Goal: Transaction & Acquisition: Purchase product/service

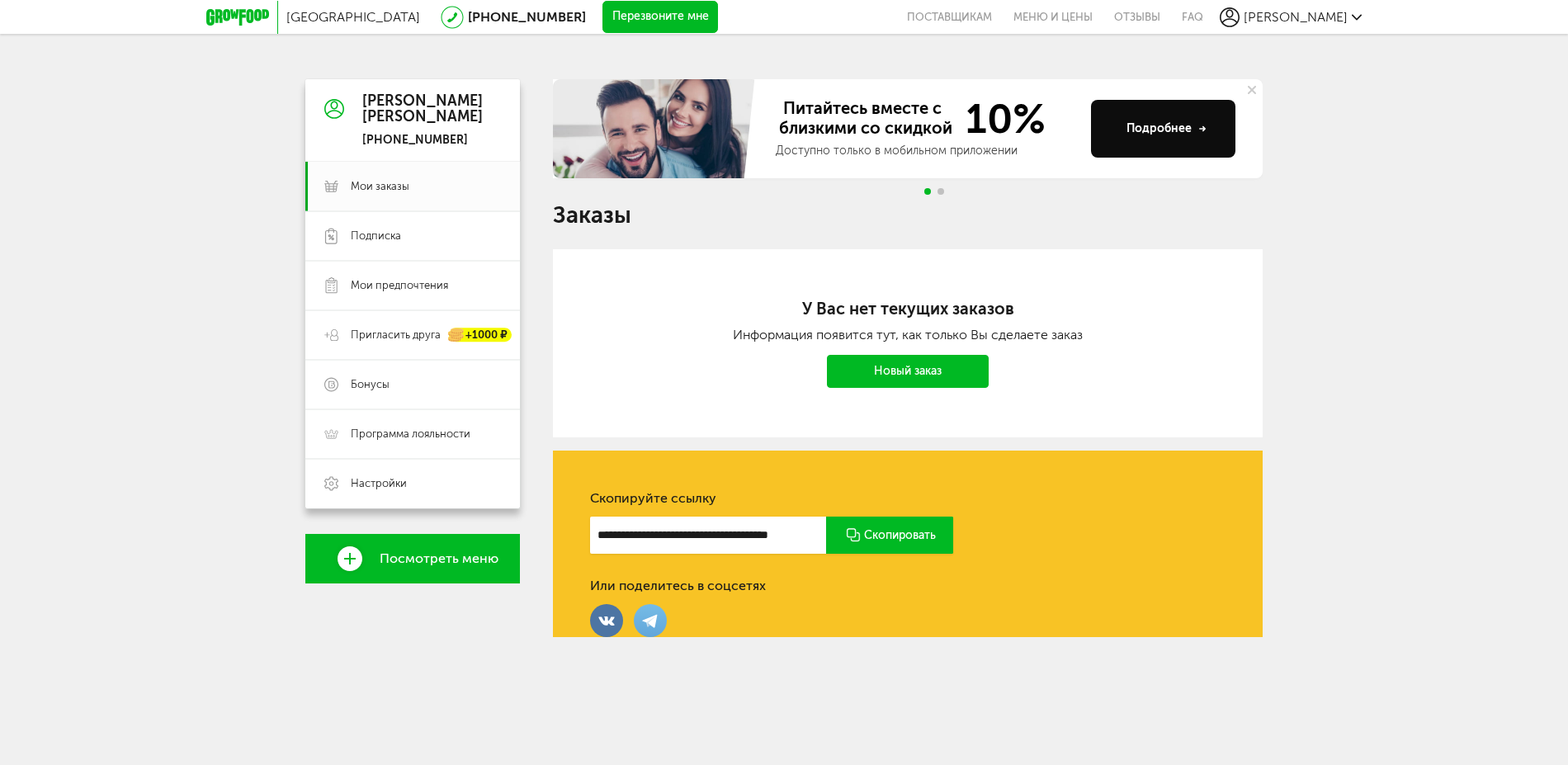
click at [245, 7] on div at bounding box center [241, 17] width 72 height 33
click at [240, 16] on icon at bounding box center [238, 17] width 63 height 17
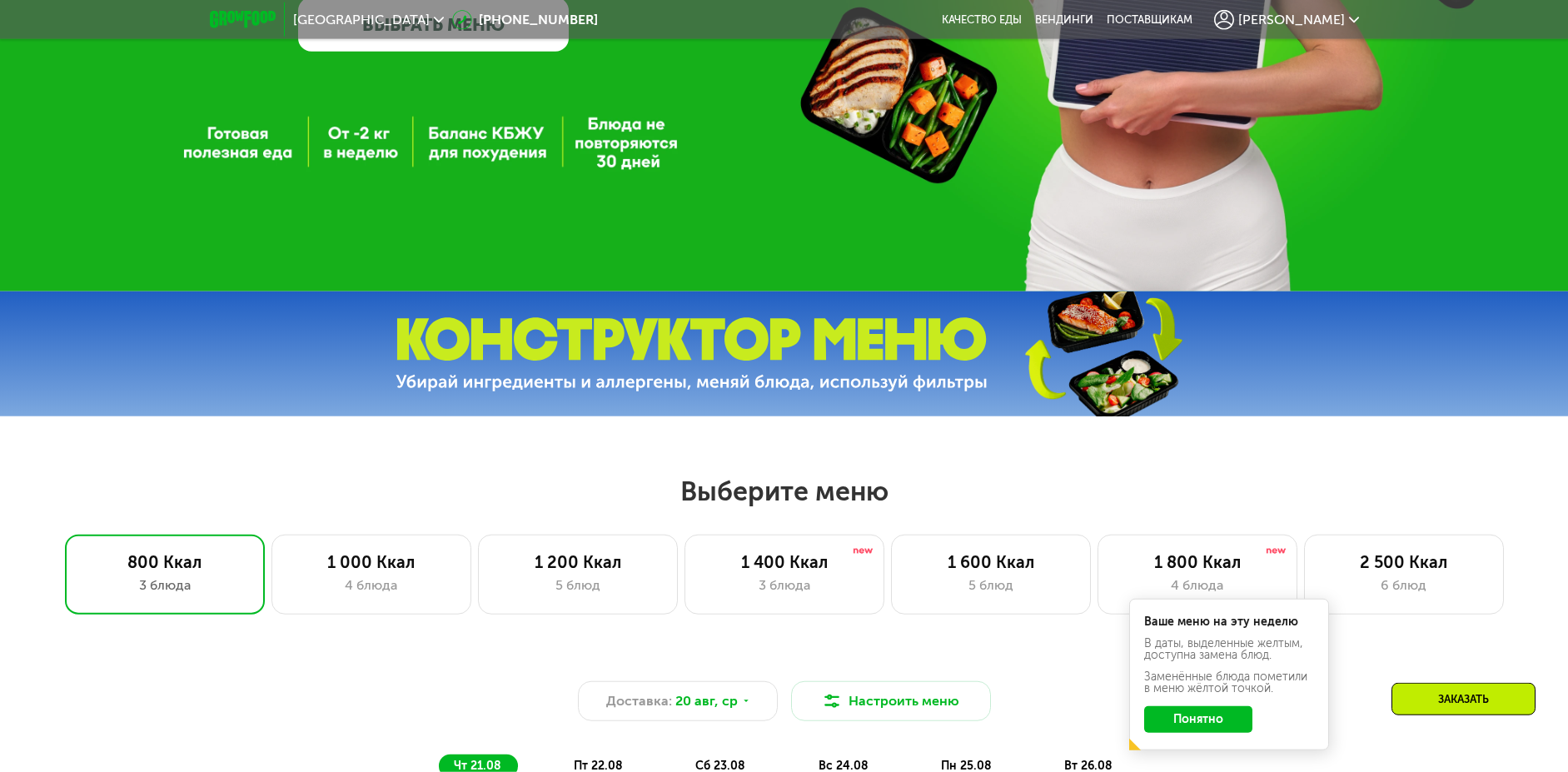
scroll to position [425, 0]
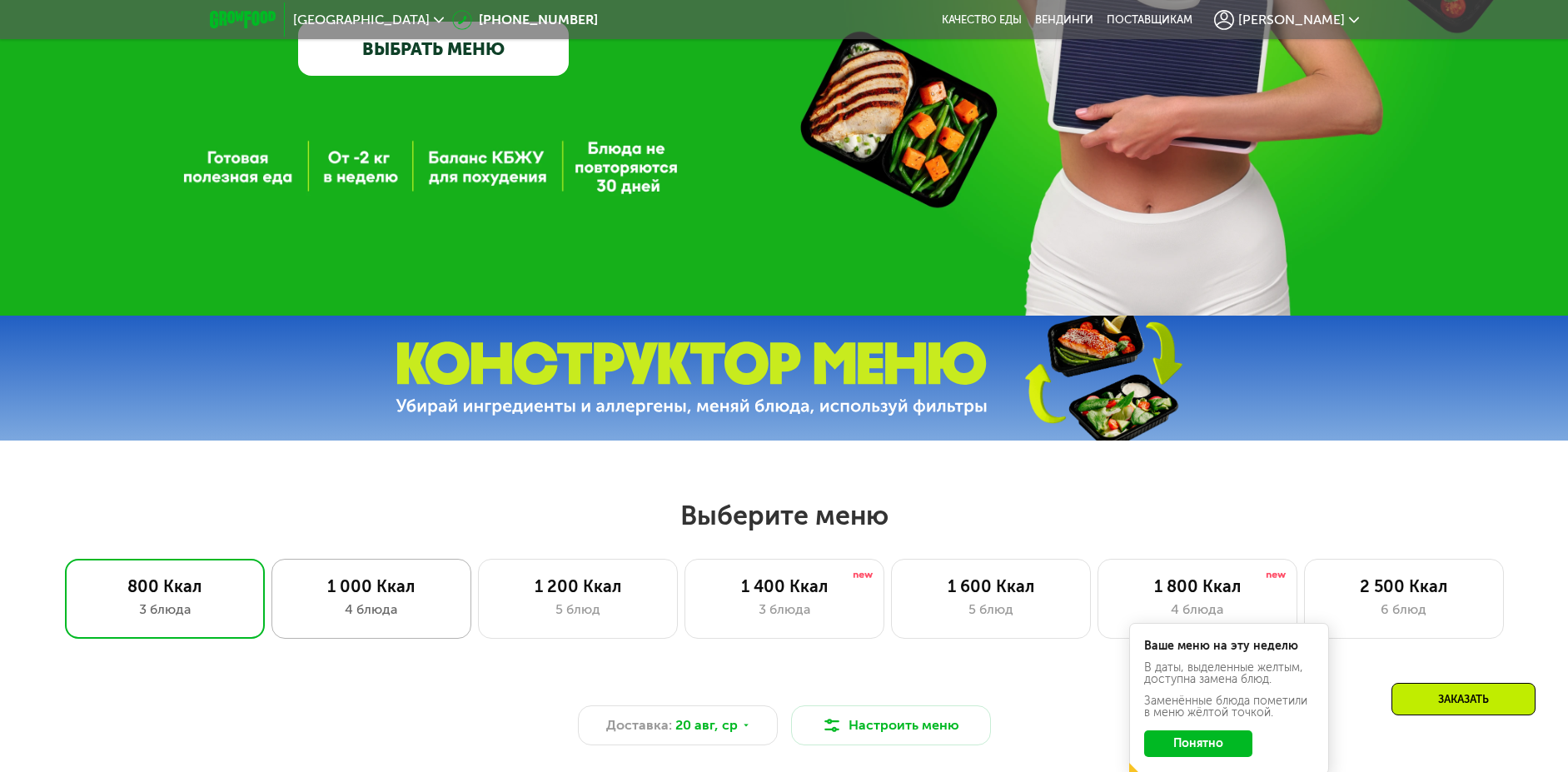
click at [365, 584] on div "1 000 Ккал" at bounding box center [372, 587] width 165 height 20
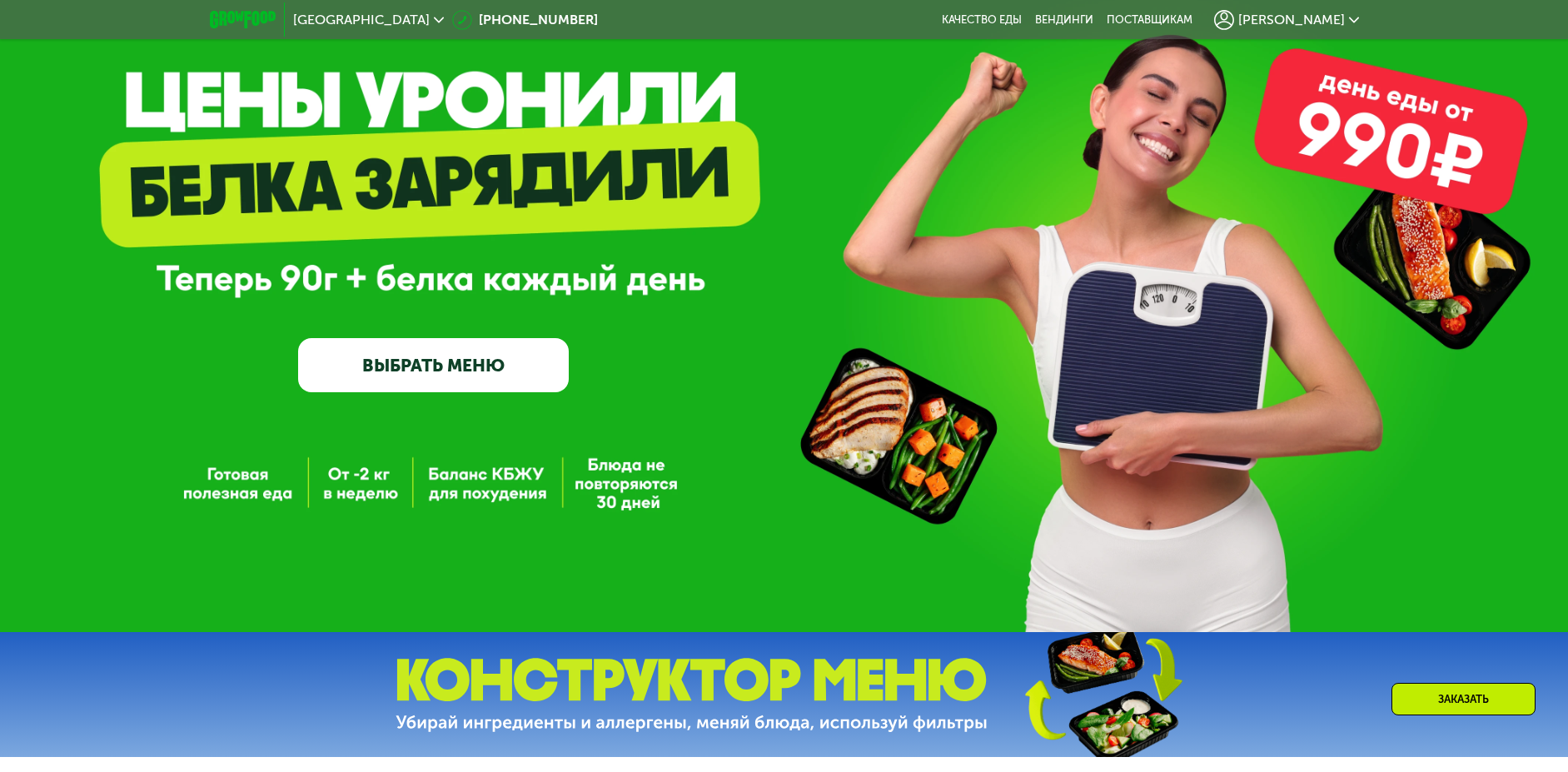
scroll to position [170, 0]
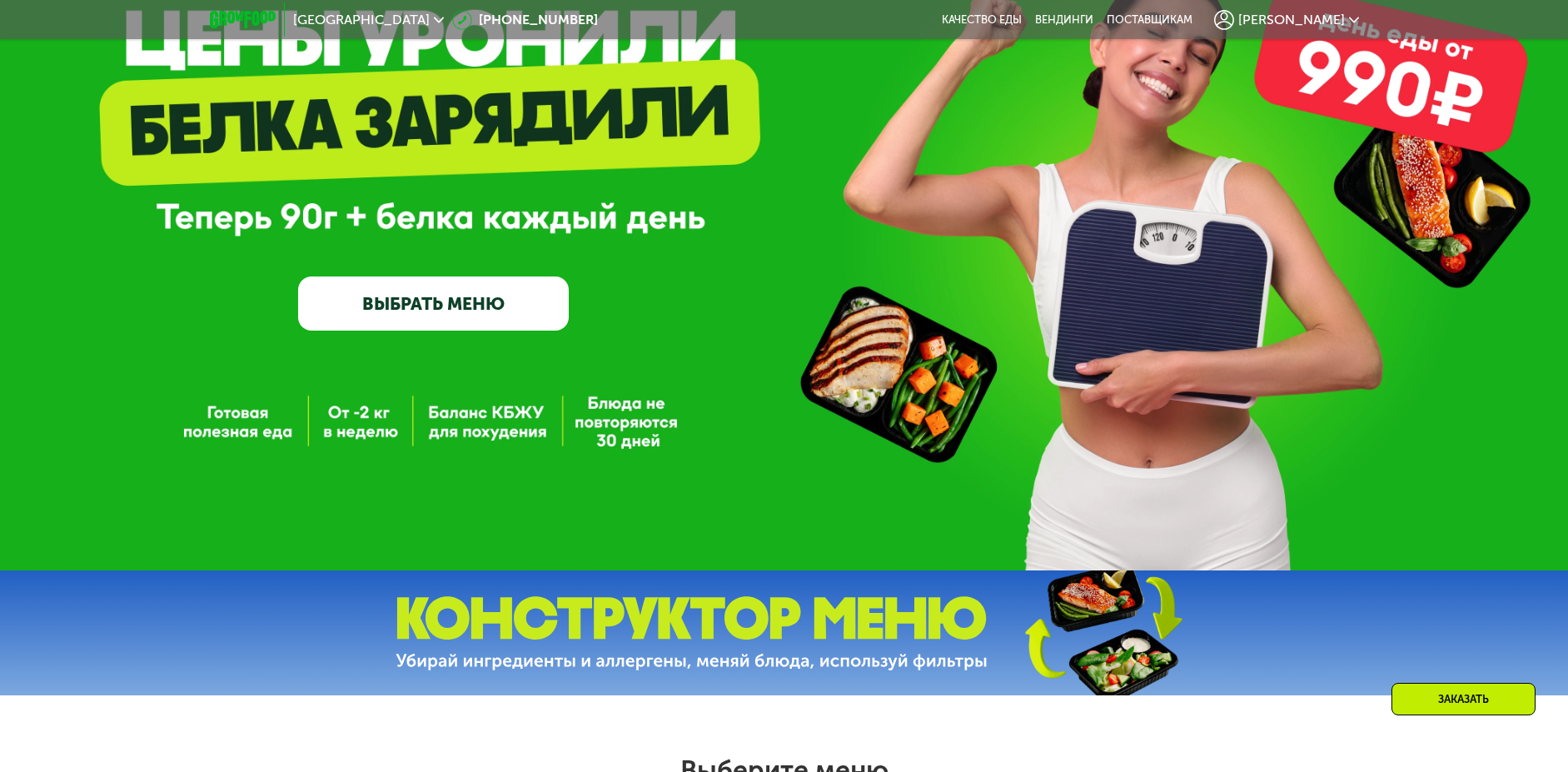
click at [458, 325] on link "ВЫБРАТЬ МЕНЮ" at bounding box center [434, 303] width 271 height 54
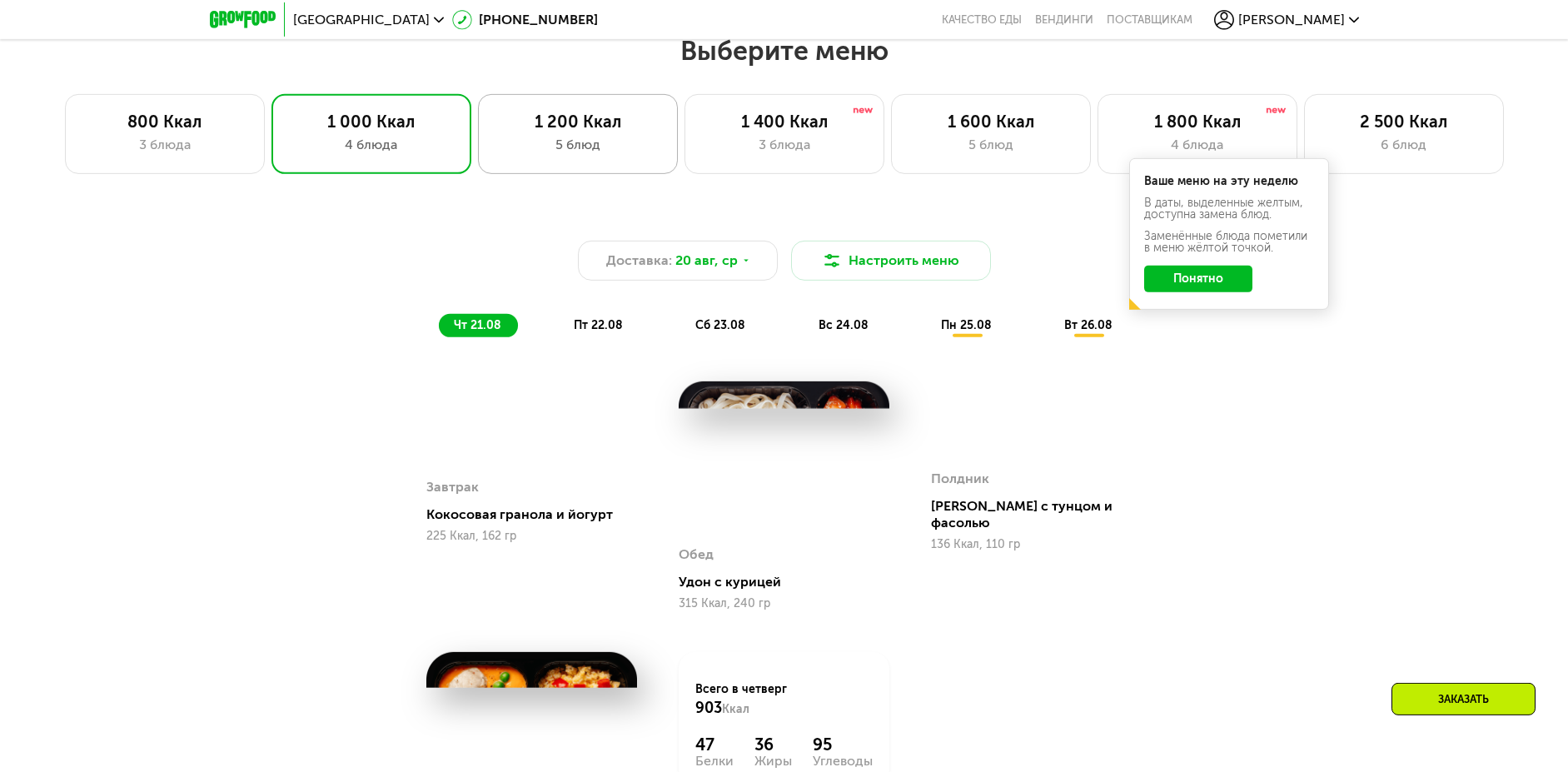
scroll to position [891, 0]
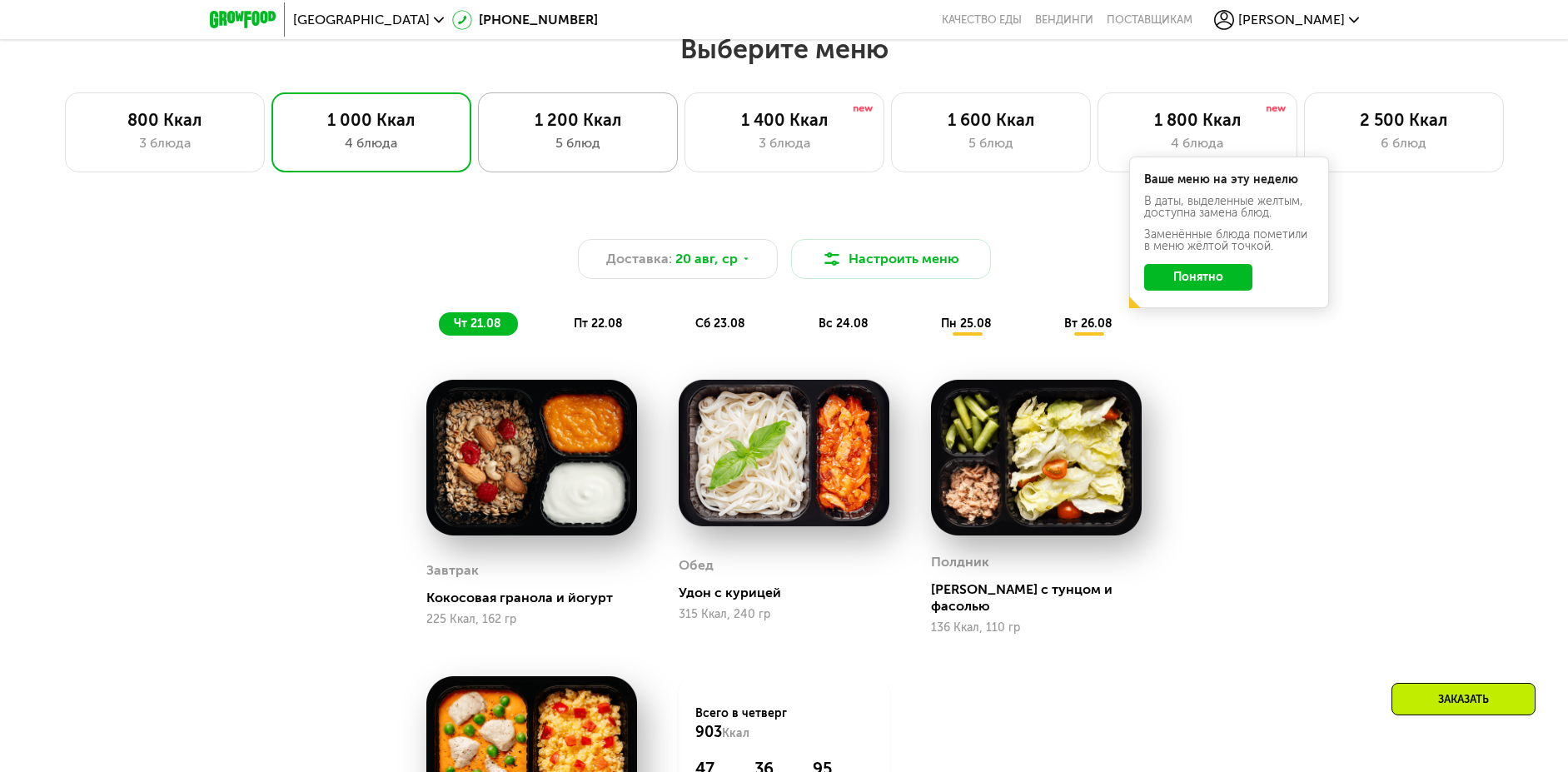
click at [616, 144] on div "5 блюд" at bounding box center [578, 143] width 165 height 20
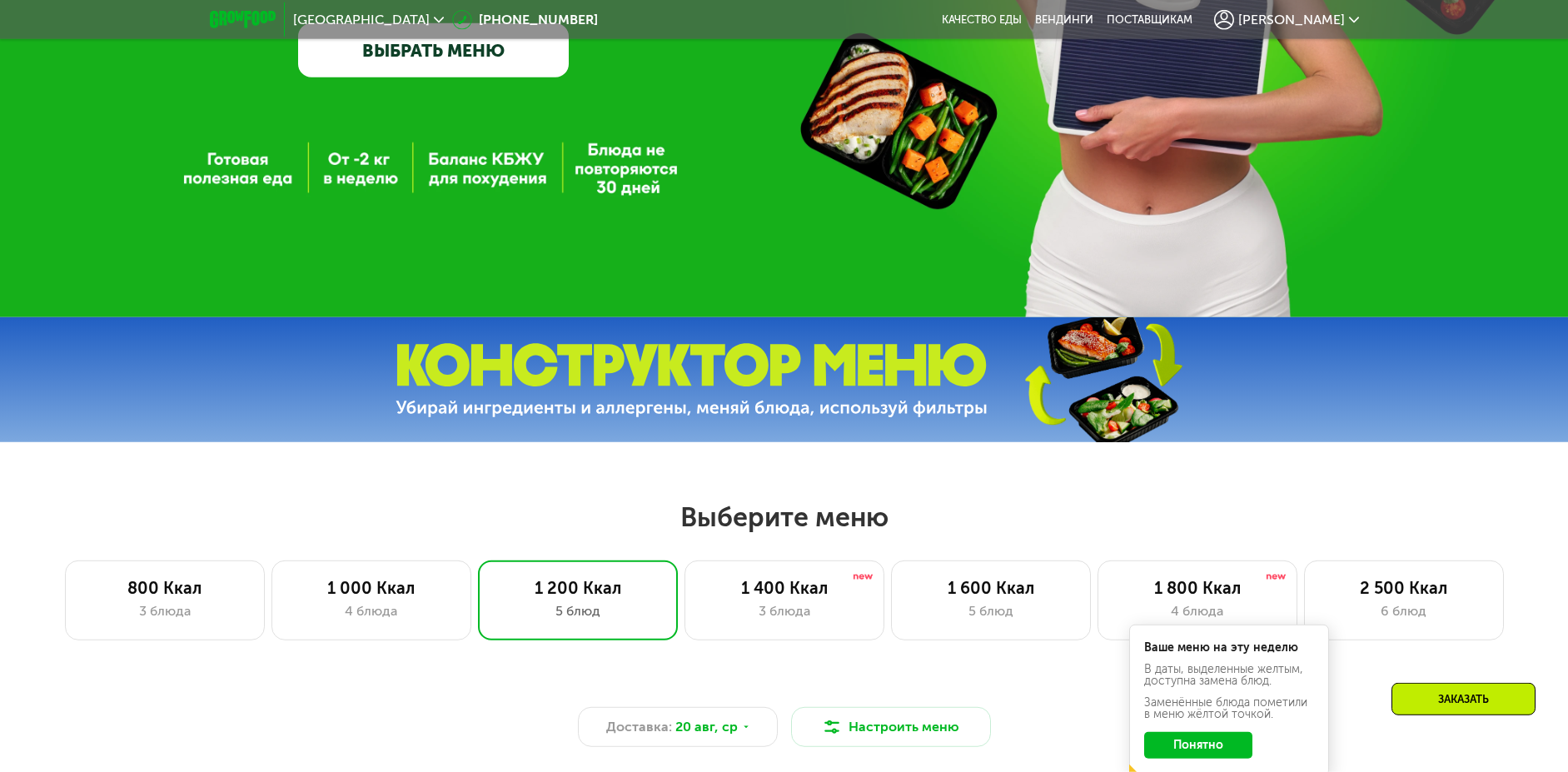
scroll to position [85, 0]
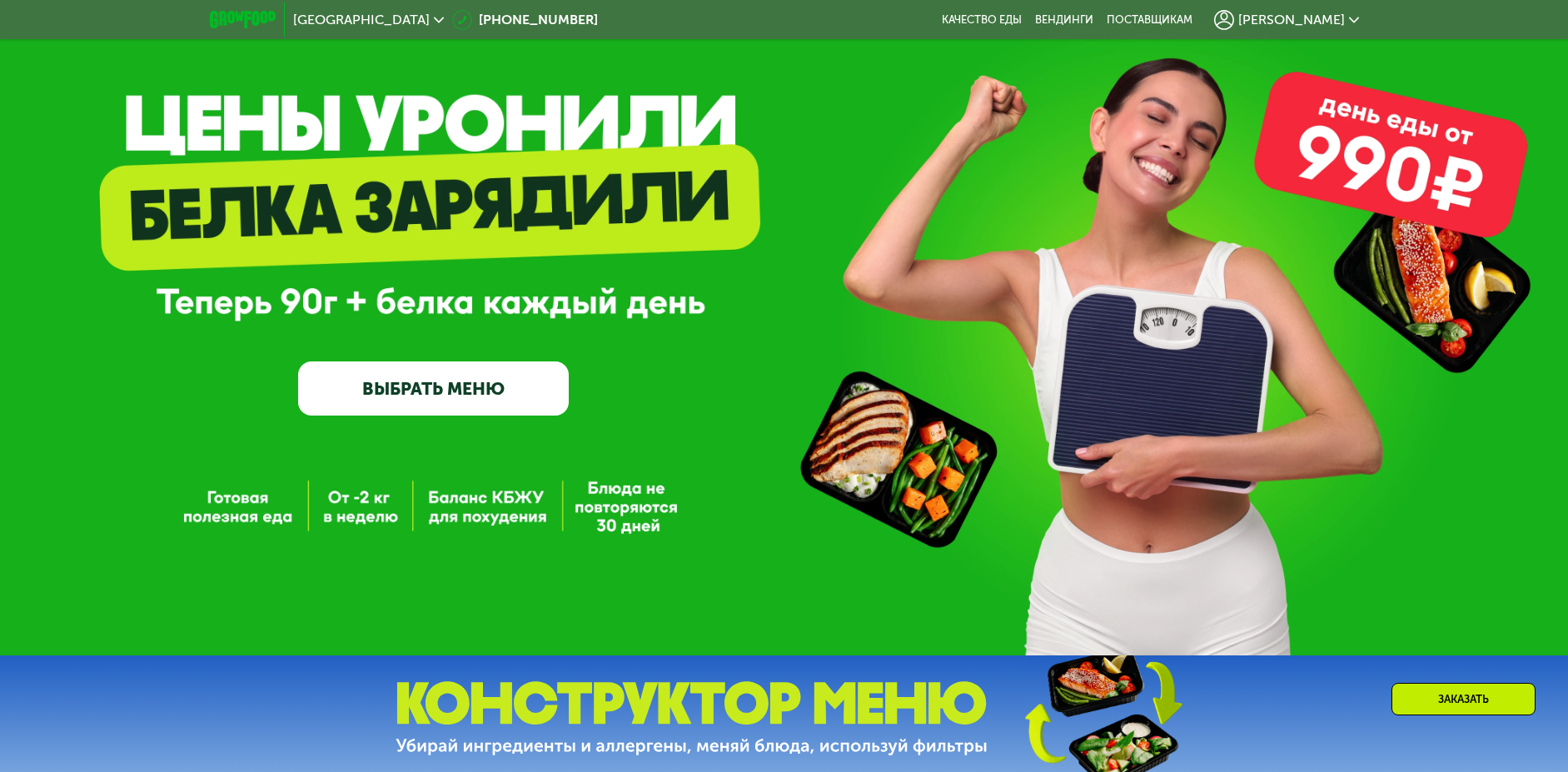
click at [1396, 126] on div "GrowFood — доставка правильного питания ВЫБРАТЬ МЕНЮ" at bounding box center [784, 286] width 1568 height 741
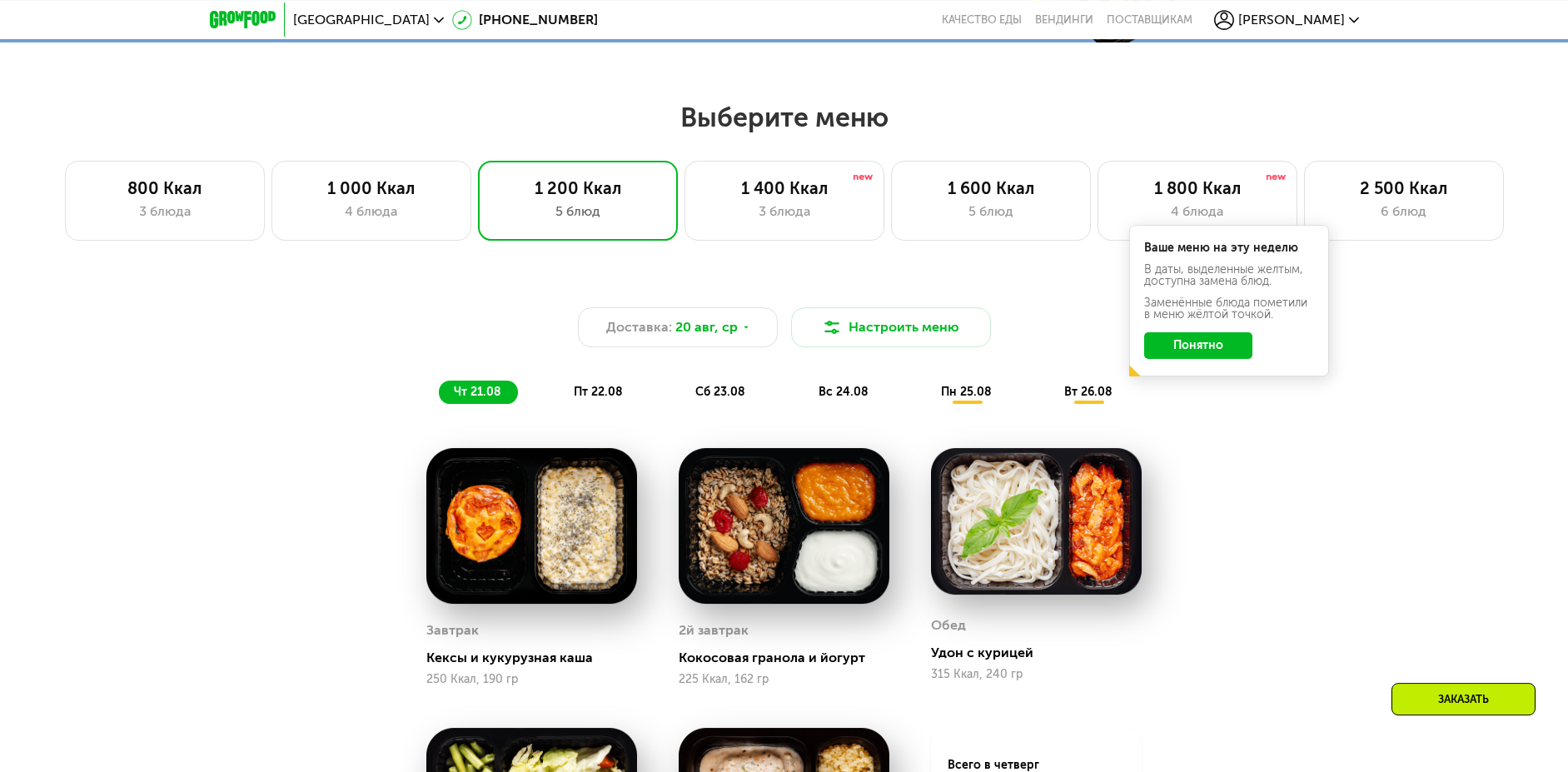
scroll to position [850, 0]
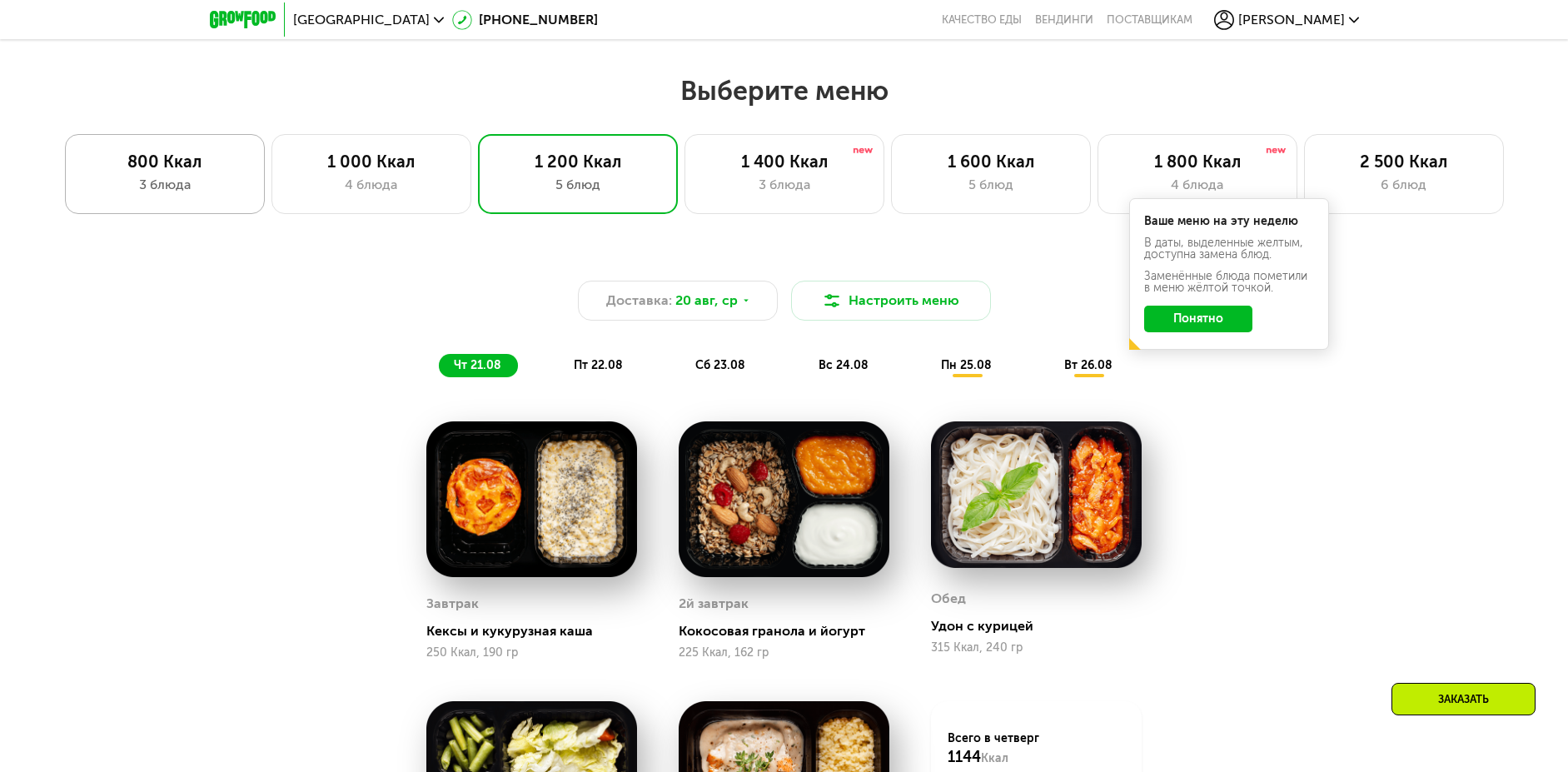
drag, startPoint x: 139, startPoint y: 132, endPoint x: 106, endPoint y: 165, distance: 46.7
click at [115, 149] on div "Выберите меню 800 Ккал 3 блюда 1 000 Ккал 4 блюда 1 200 Ккал 5 блюд 1 400 Ккал …" at bounding box center [784, 144] width 1568 height 140
click at [115, 184] on div "3 блюда" at bounding box center [165, 185] width 165 height 20
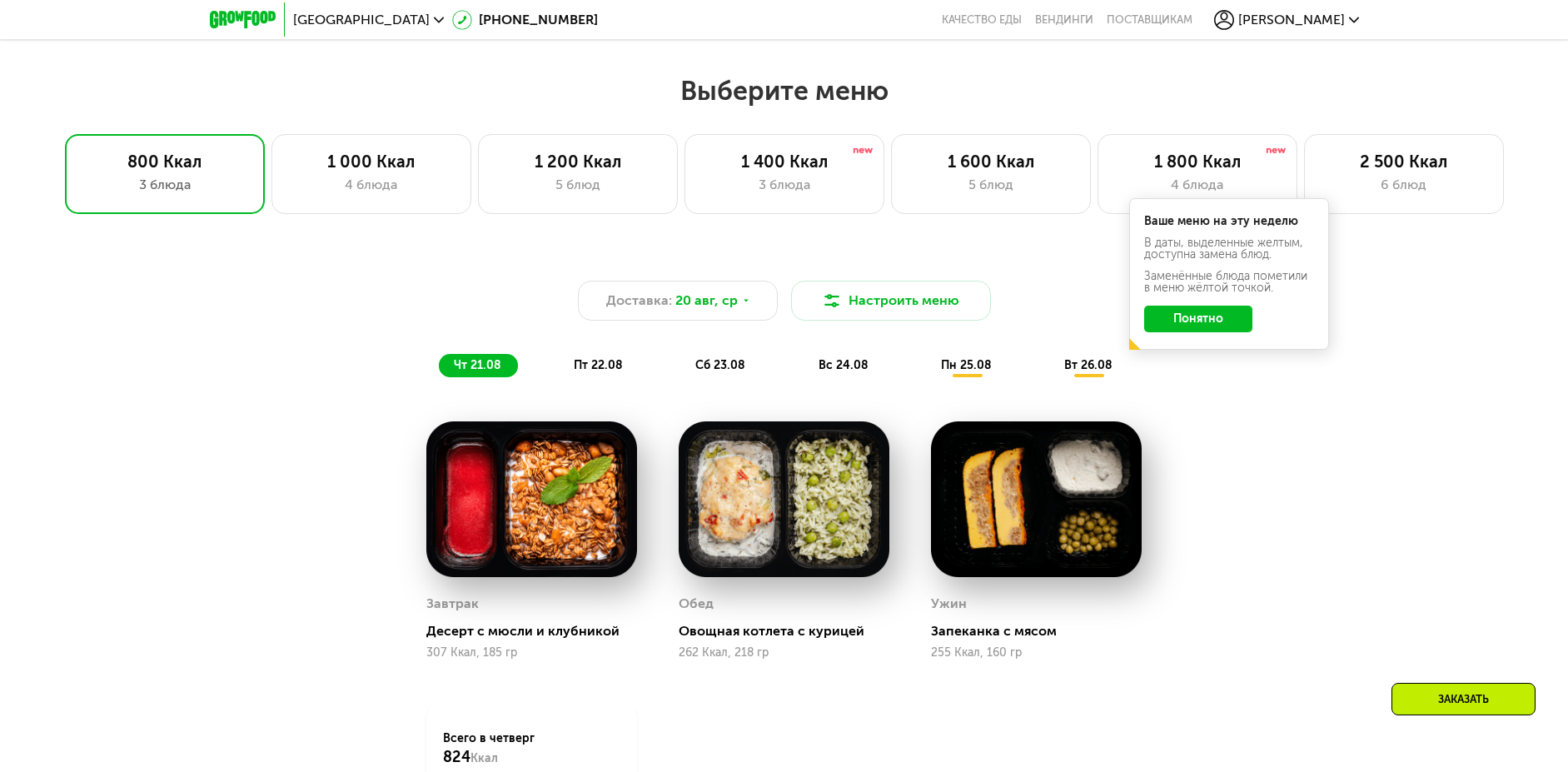
click at [1173, 346] on div "Ваше меню на эту неделю В даты, выделенные желтым, доступна замена блюд. Заменё…" at bounding box center [1229, 274] width 200 height 151
click at [1187, 323] on button "Понятно" at bounding box center [1198, 318] width 108 height 27
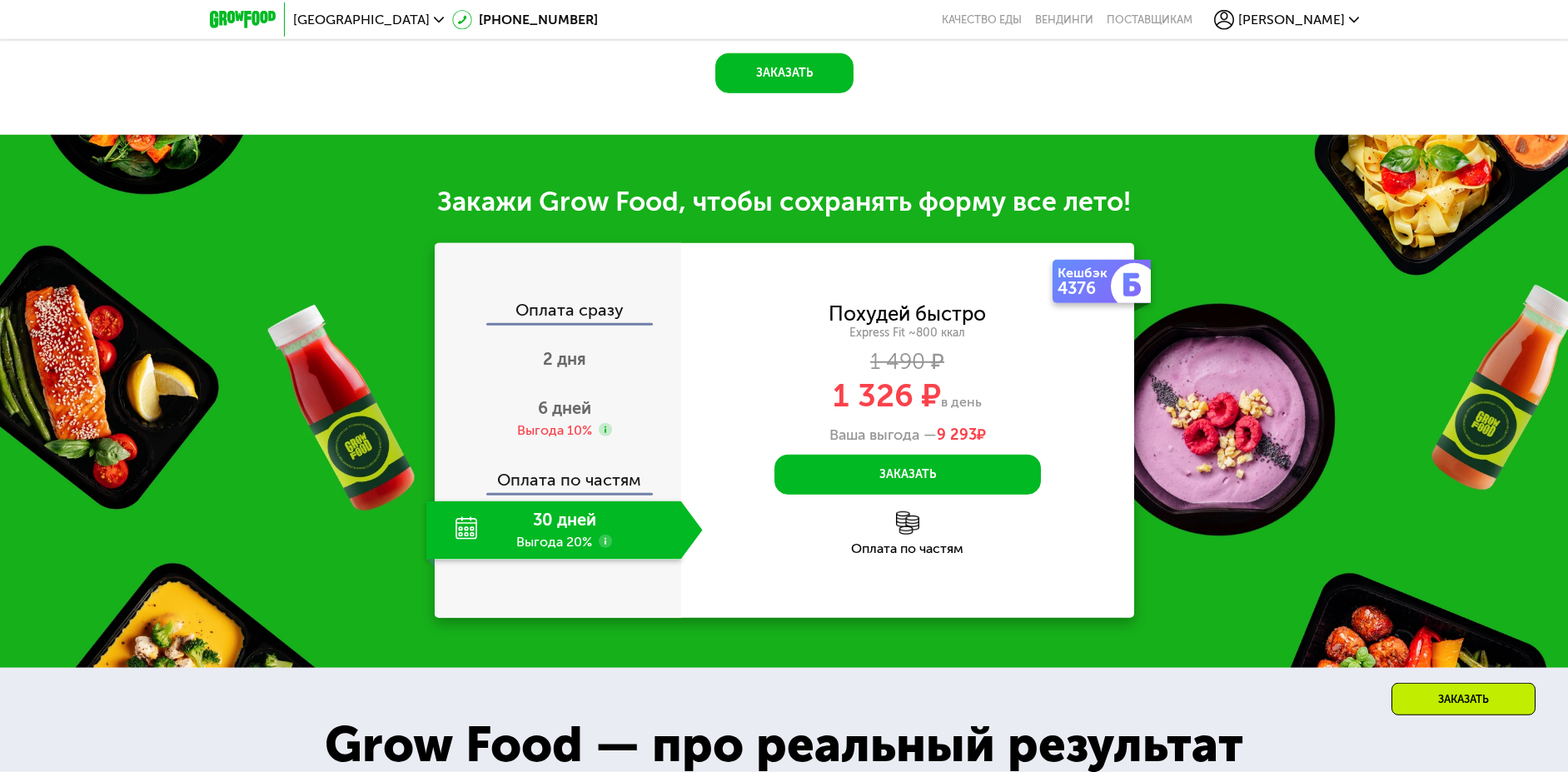
scroll to position [1785, 0]
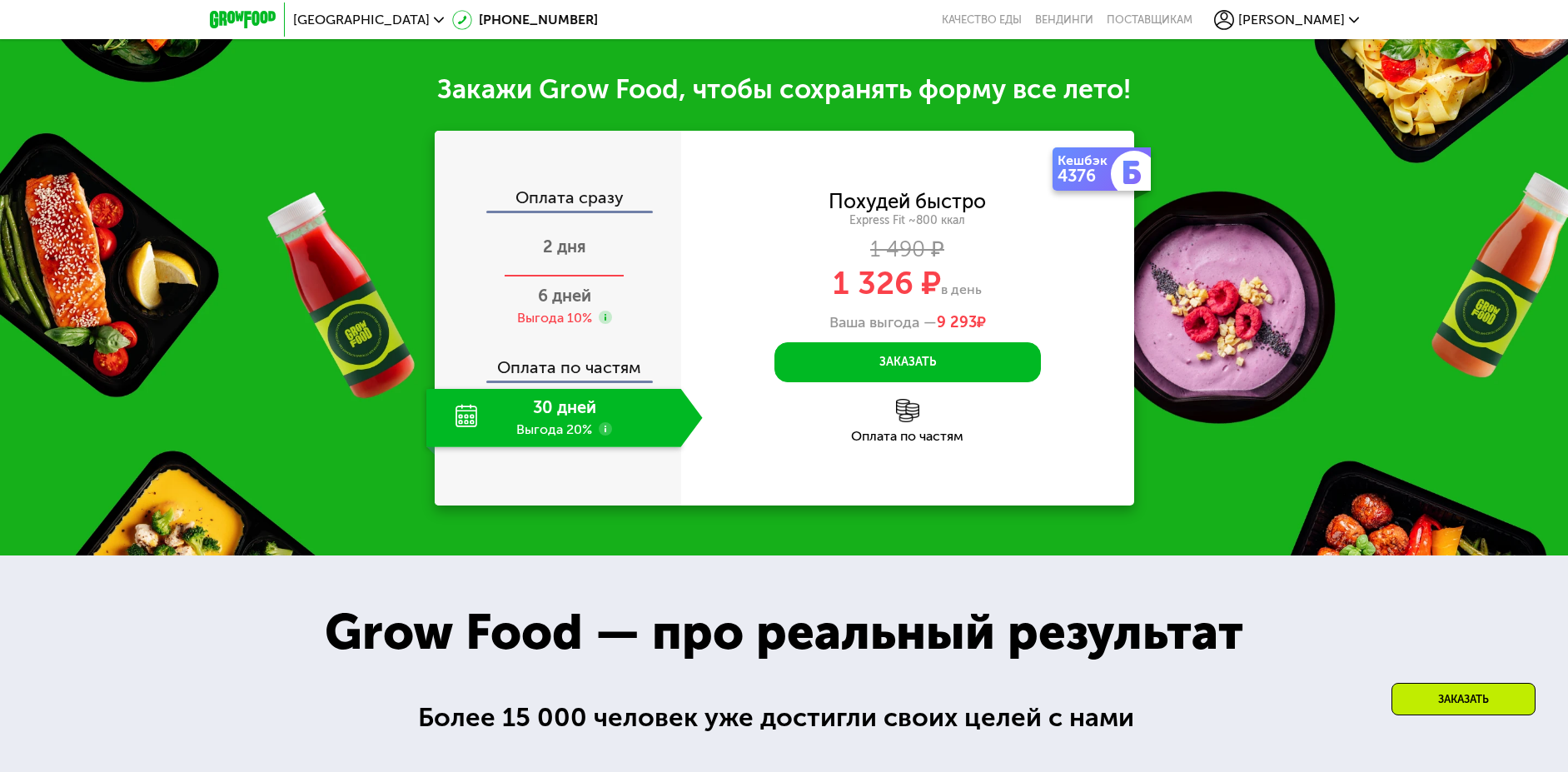
click at [566, 237] on div "2 дня" at bounding box center [565, 248] width 276 height 59
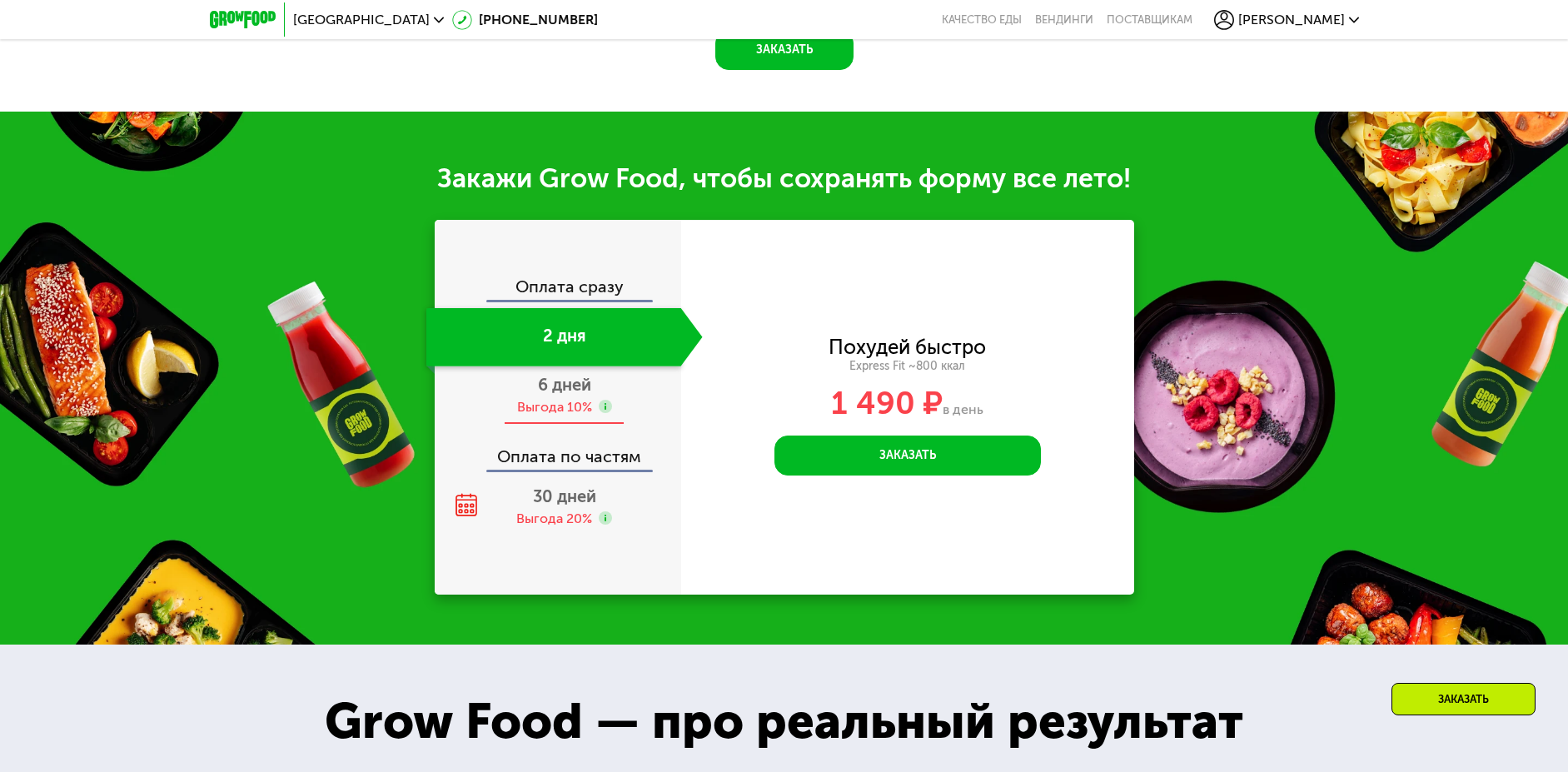
click at [561, 395] on span "6 дней" at bounding box center [565, 385] width 54 height 20
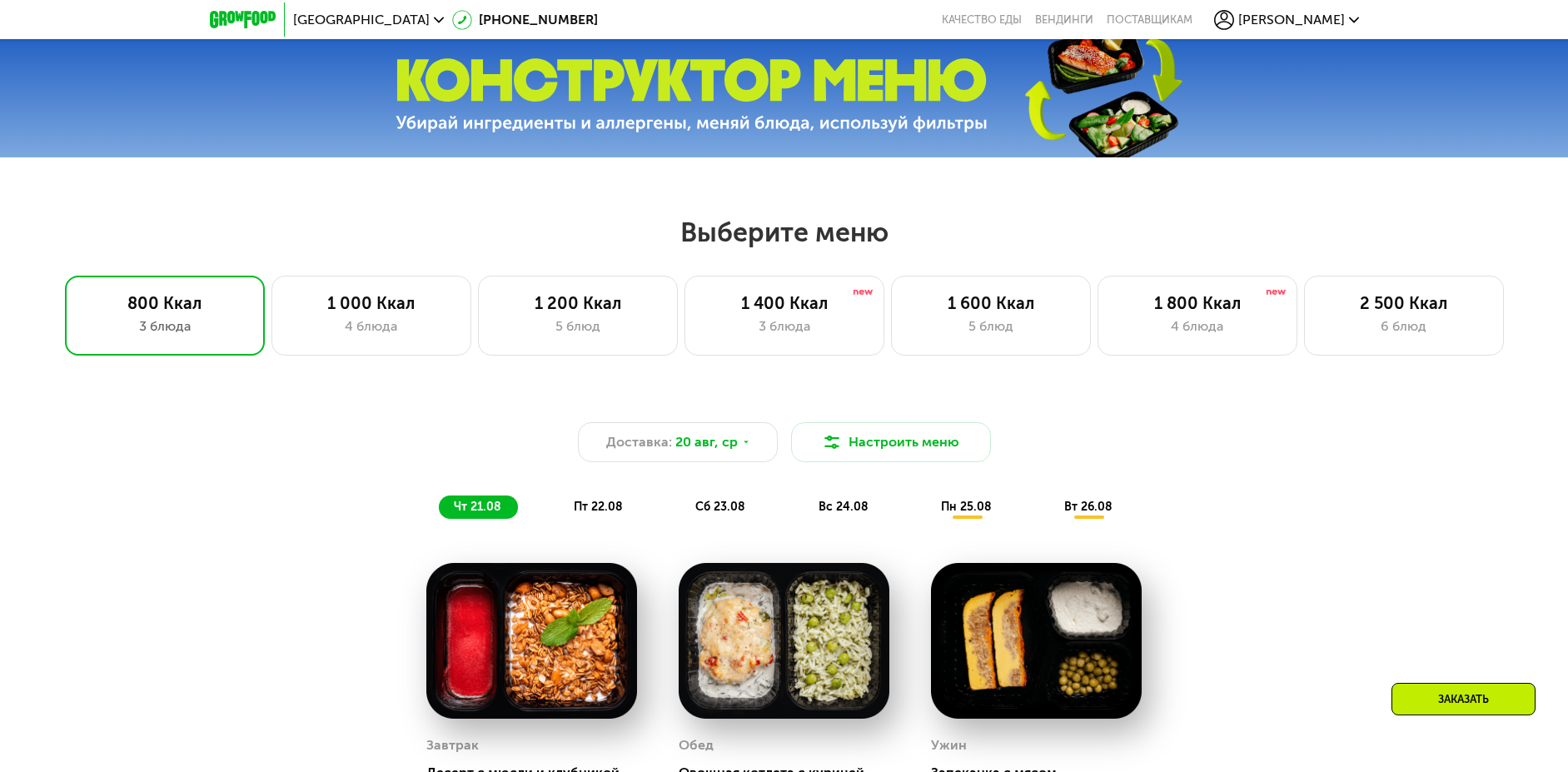
scroll to position [679, 0]
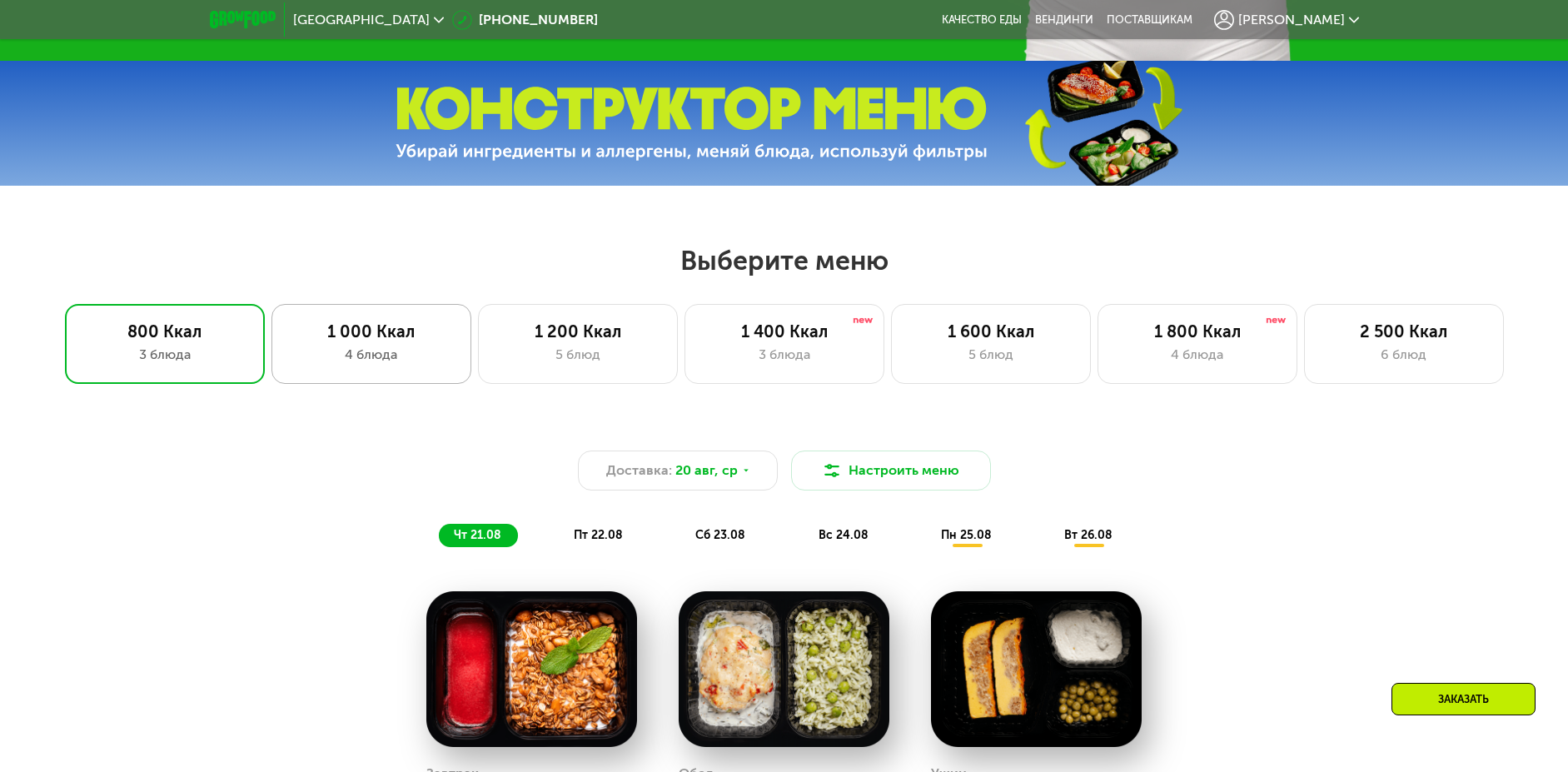
click at [372, 357] on div "4 блюда" at bounding box center [372, 355] width 165 height 20
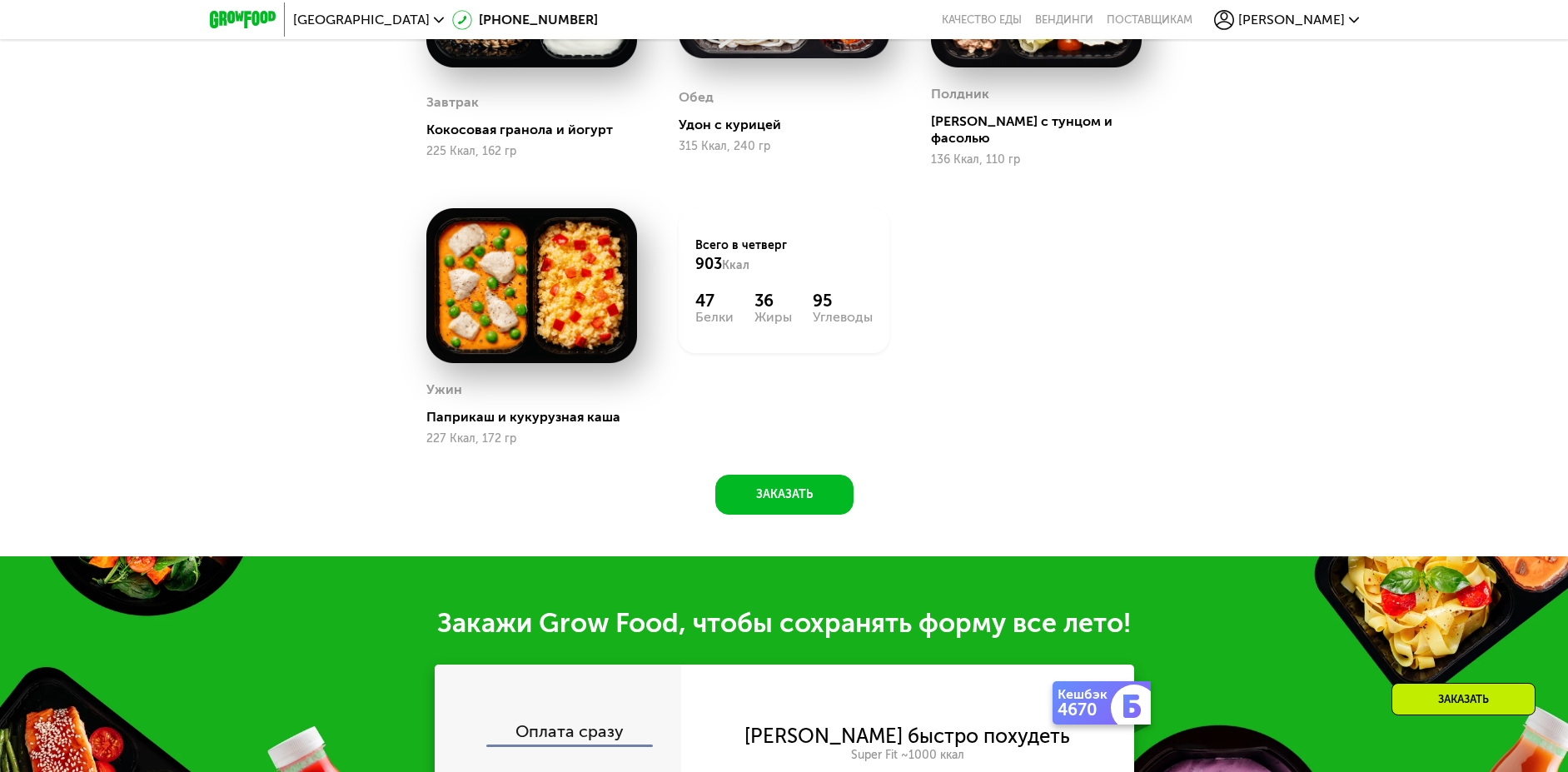
scroll to position [1699, 0]
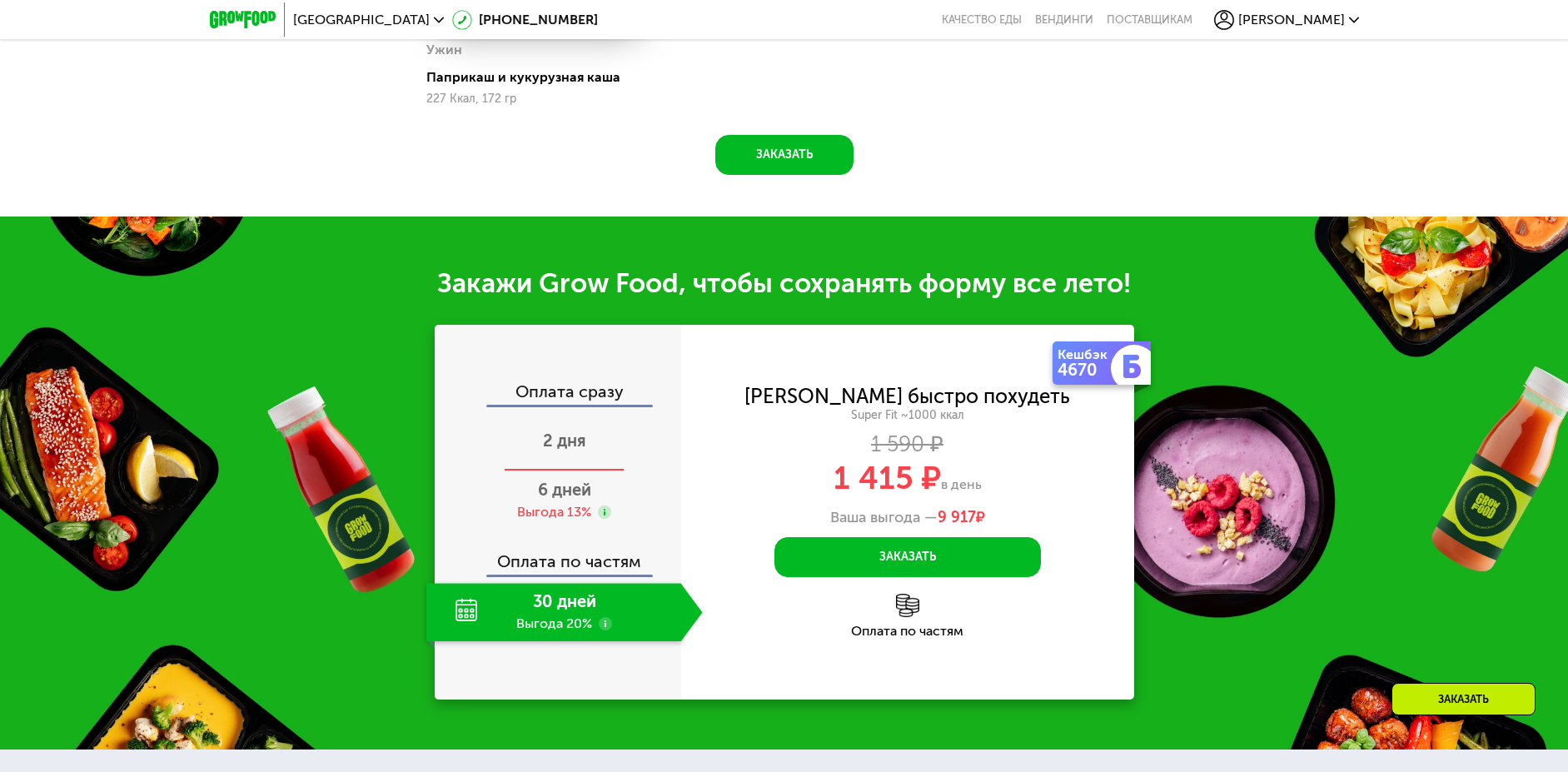
click at [557, 418] on div "2 дня" at bounding box center [565, 442] width 276 height 59
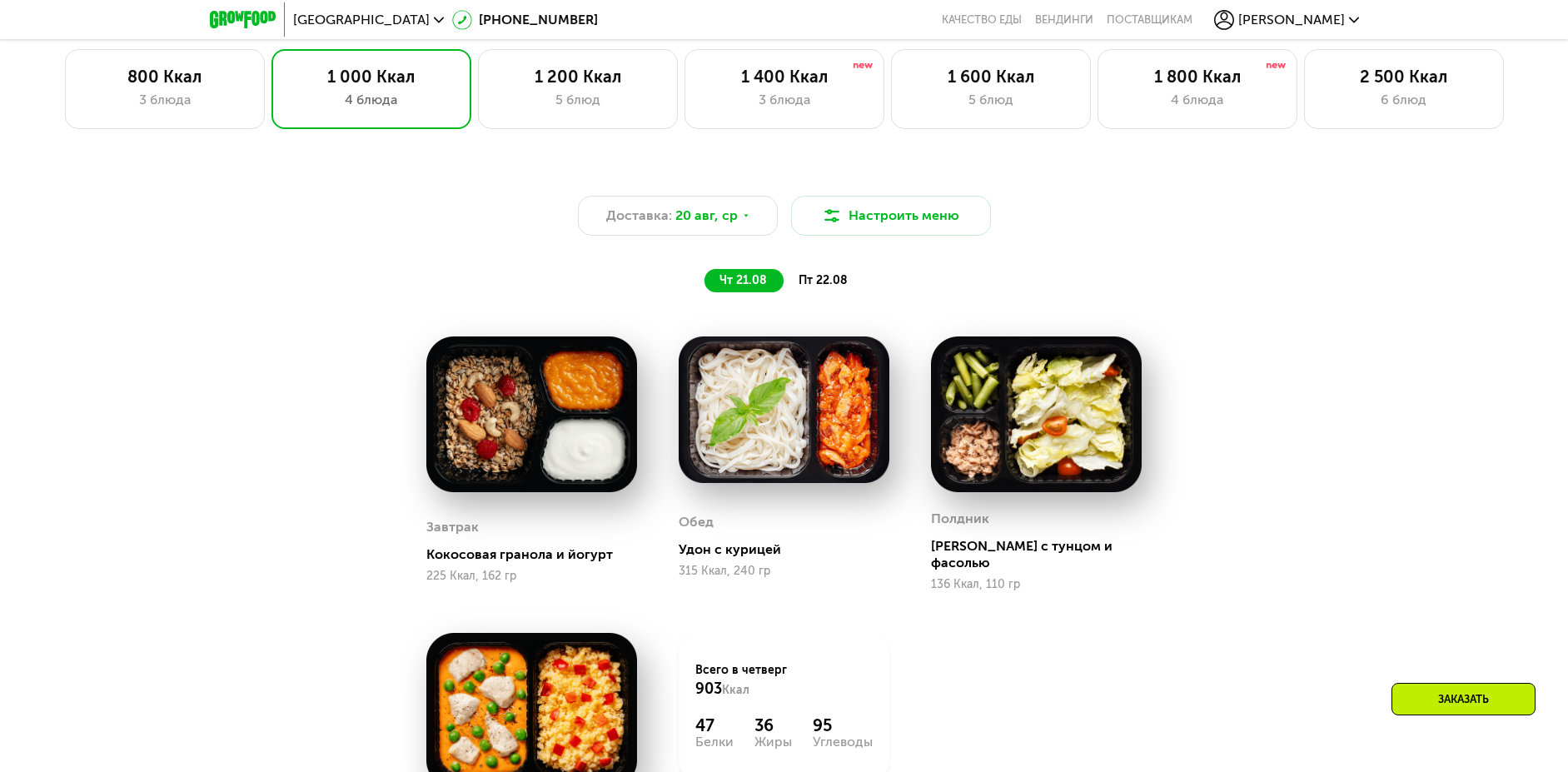
scroll to position [595, 0]
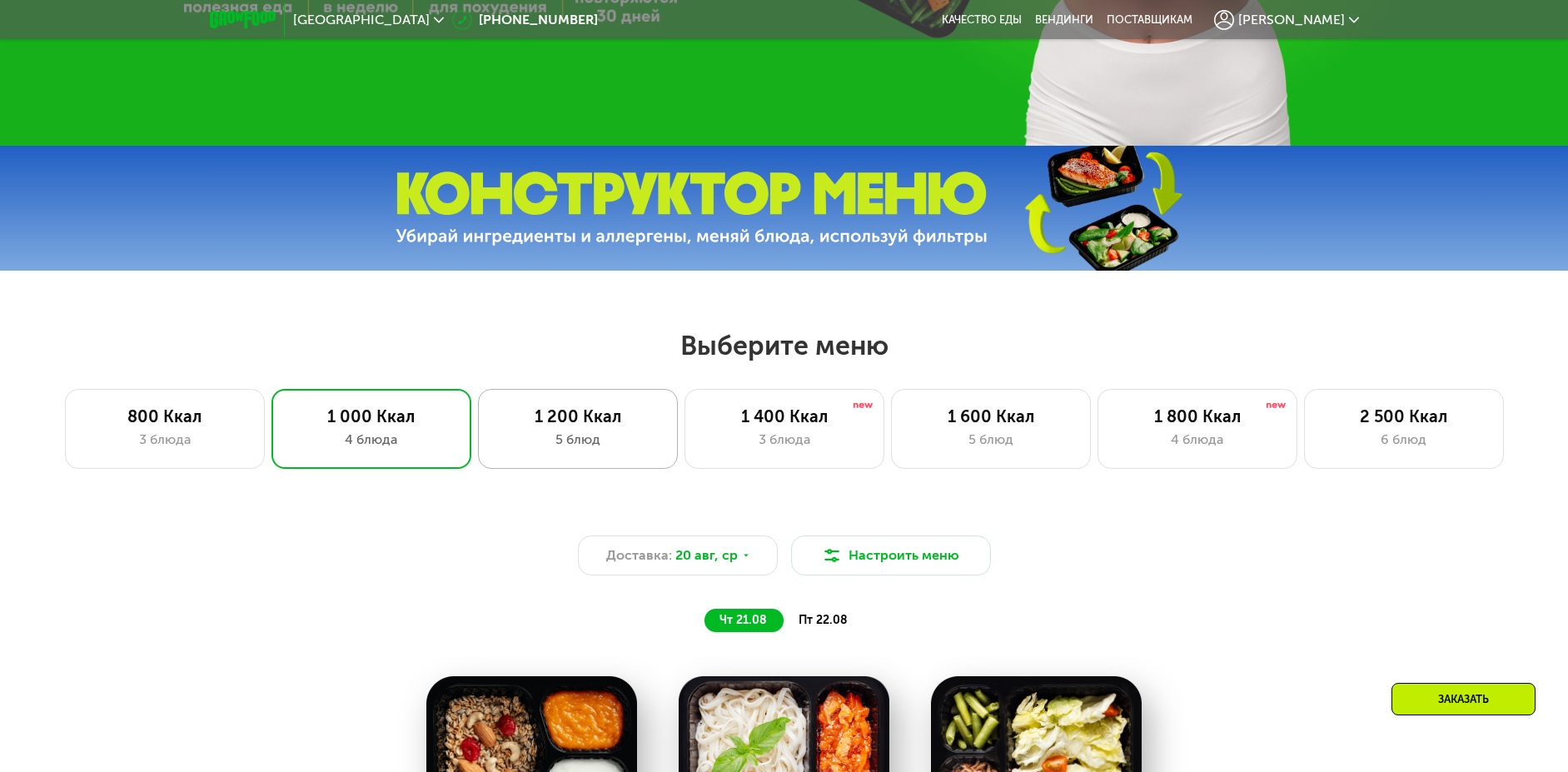
click at [684, 412] on div "1 200 Ккал 5 блюд" at bounding box center [784, 429] width 200 height 80
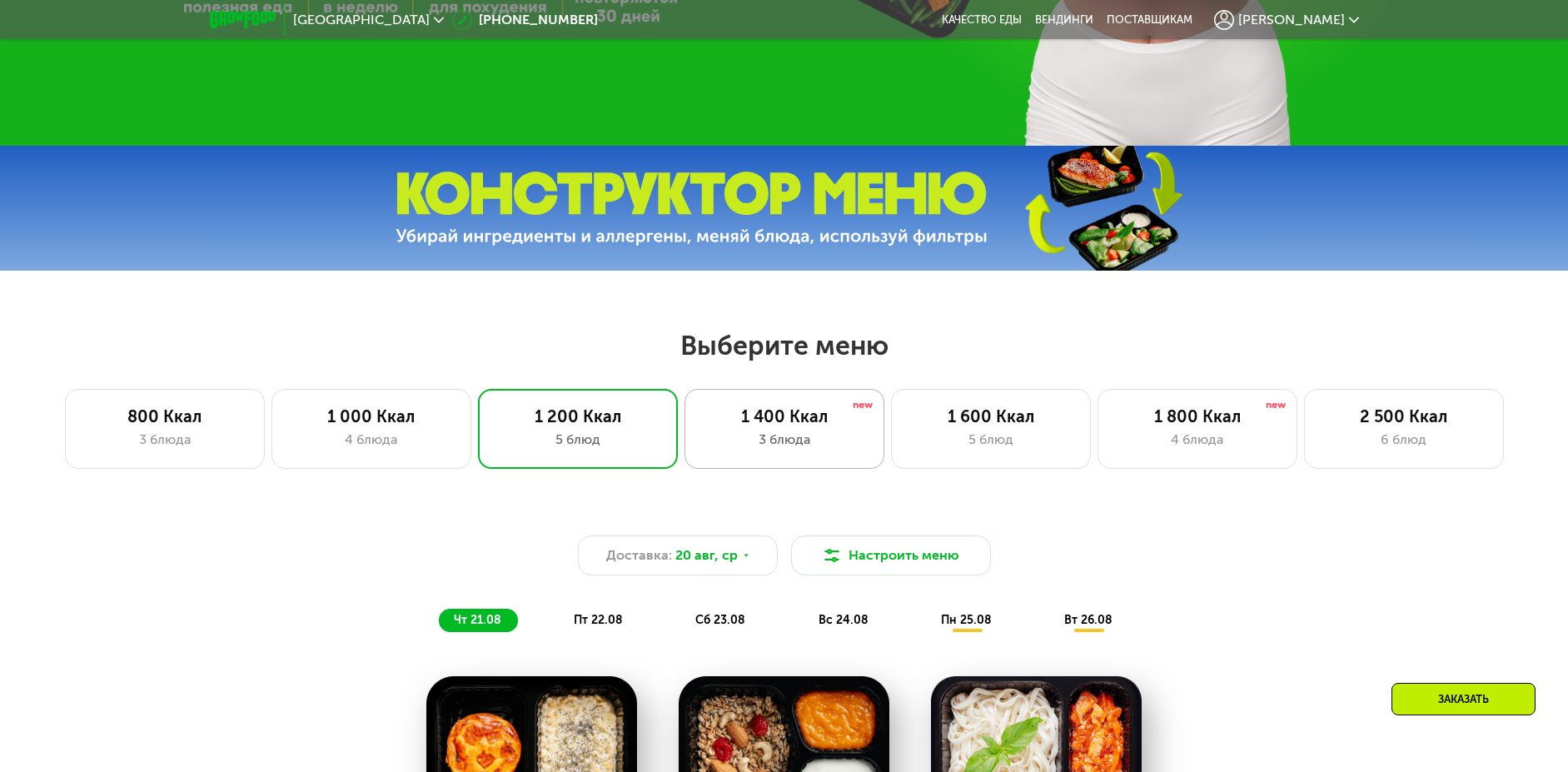
click at [891, 401] on div "1 400 Ккал 3 блюда" at bounding box center [990, 429] width 200 height 80
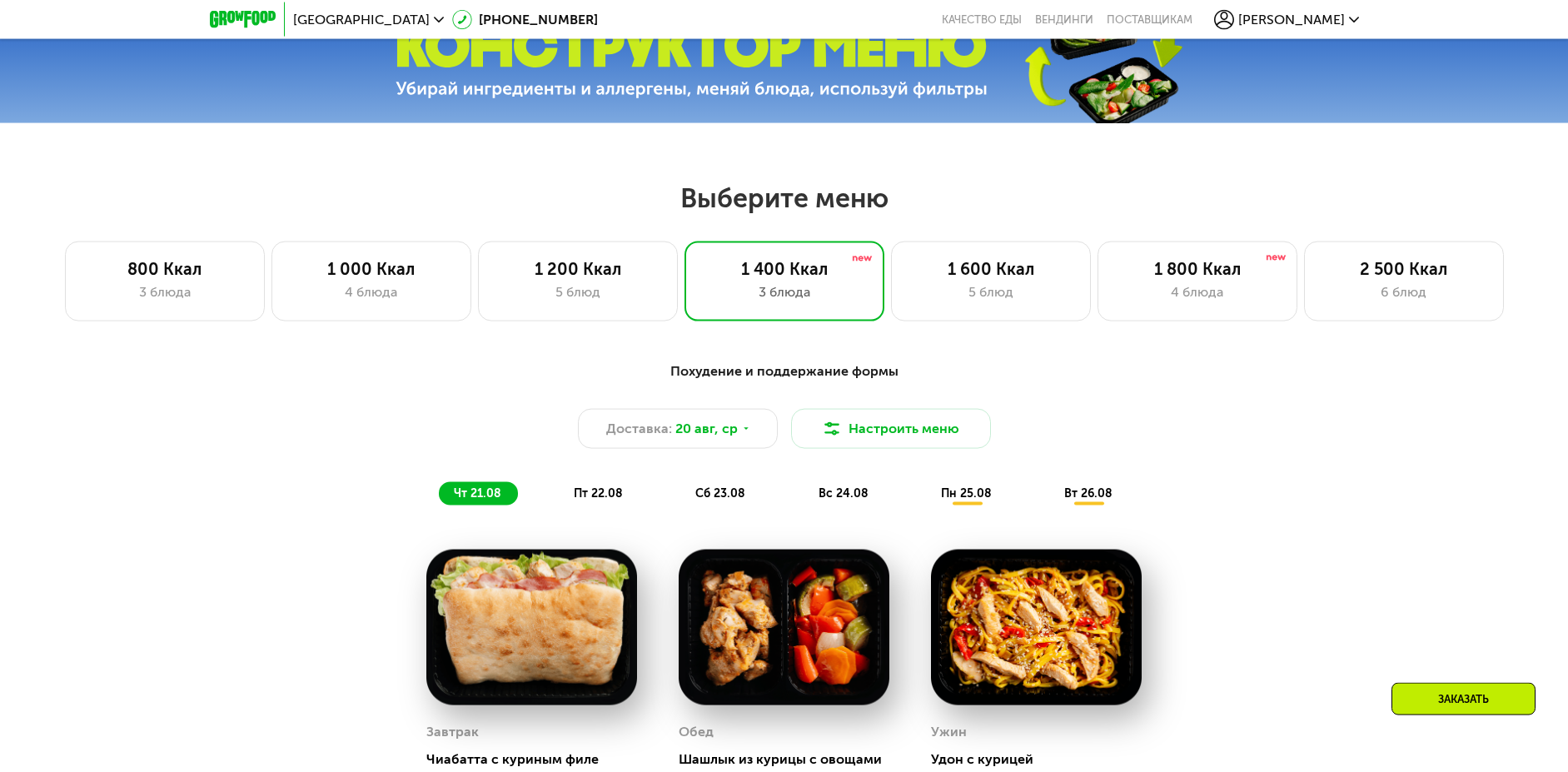
scroll to position [765, 0]
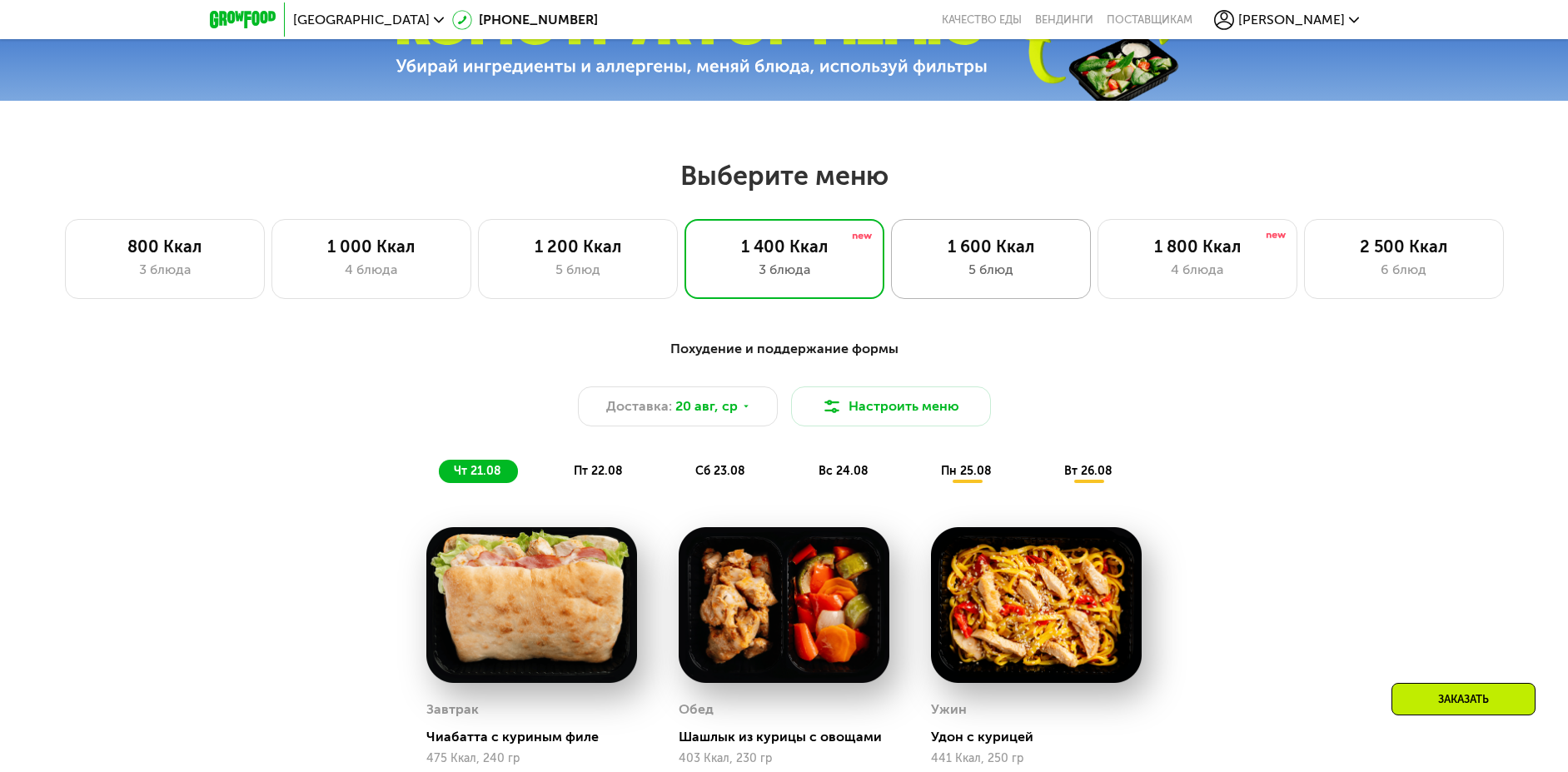
click at [976, 275] on div "5 блюд" at bounding box center [991, 270] width 165 height 20
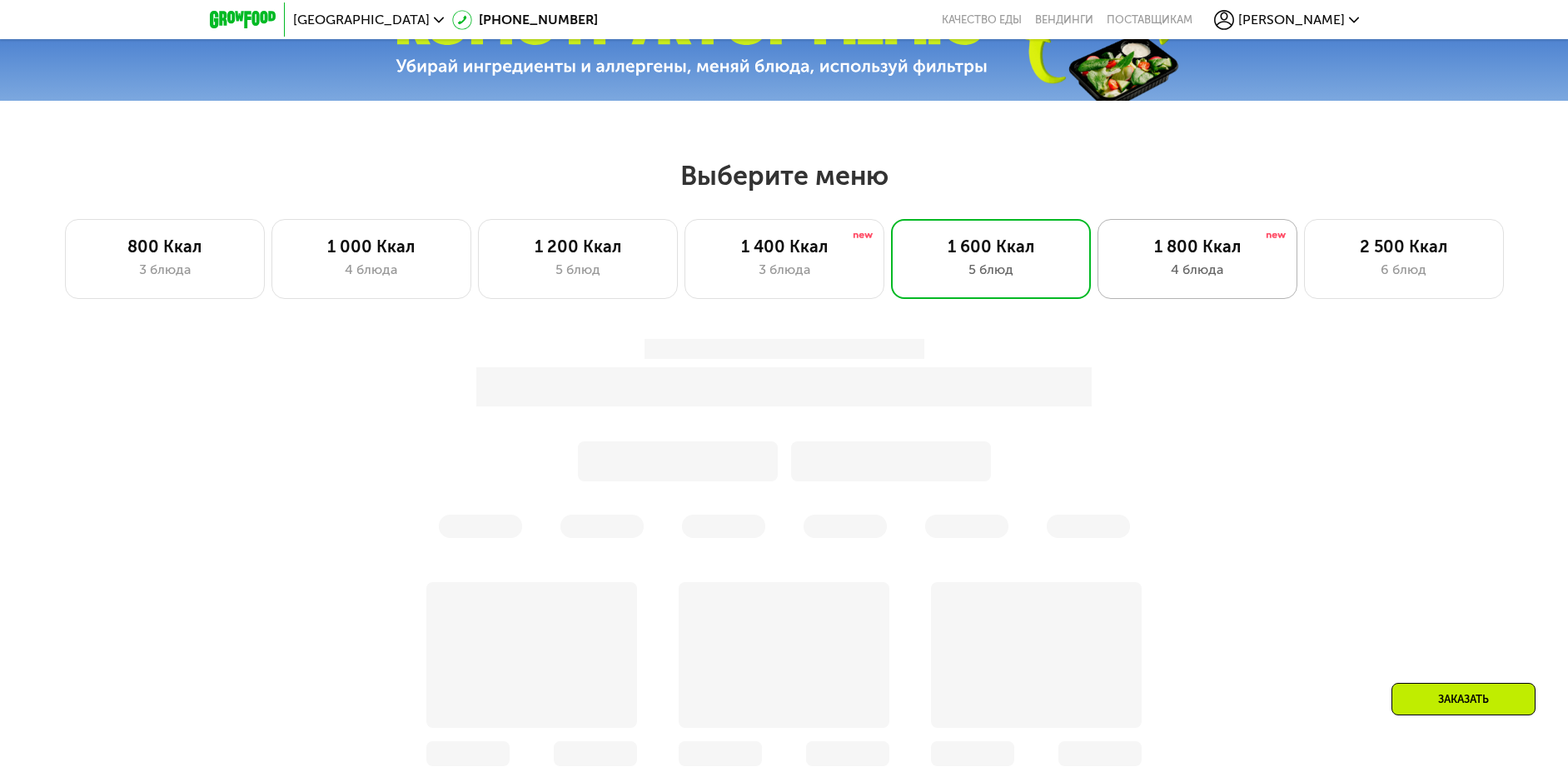
click at [1212, 254] on div "1 800 Ккал" at bounding box center [1197, 247] width 165 height 20
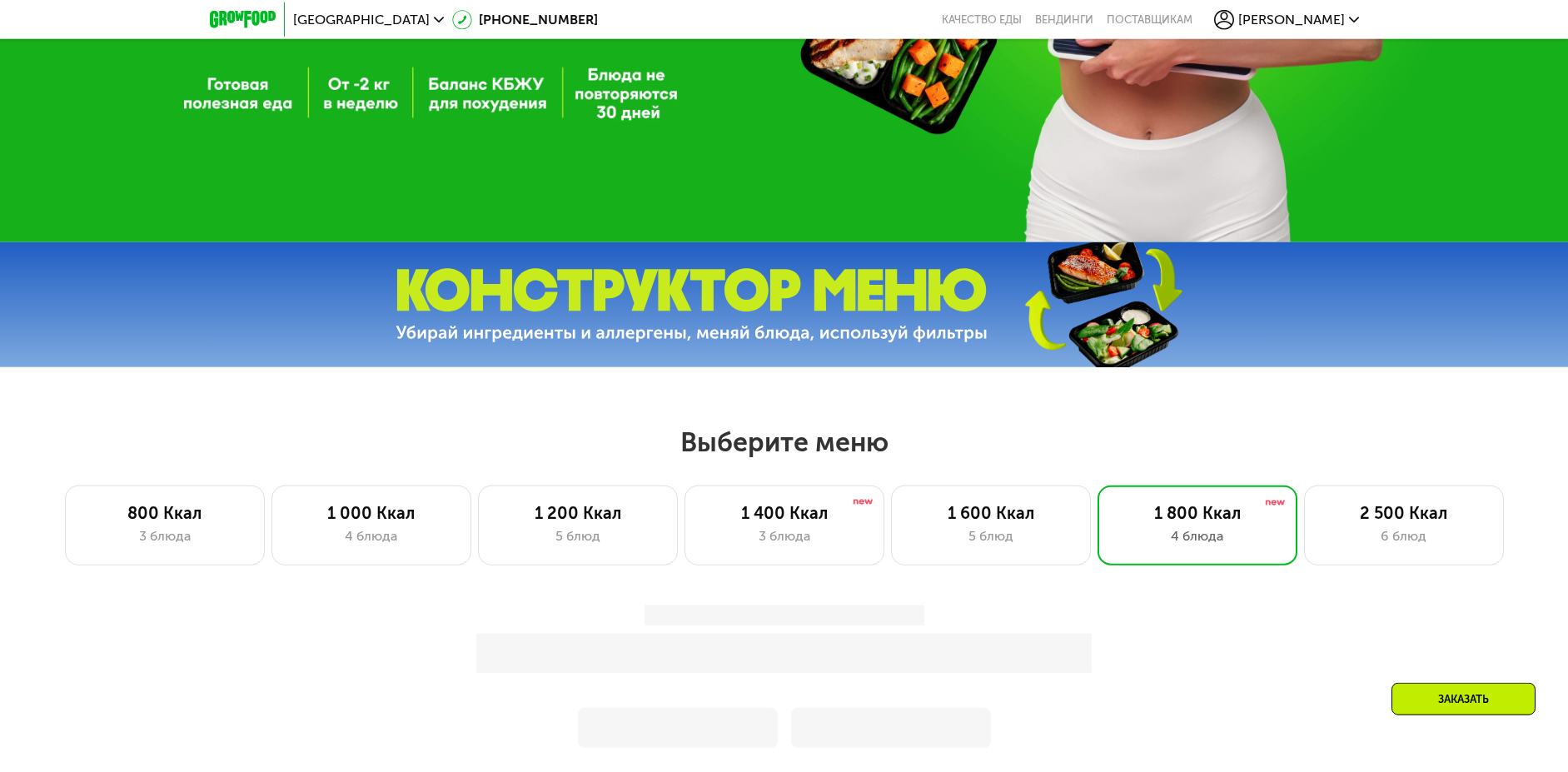
scroll to position [425, 0]
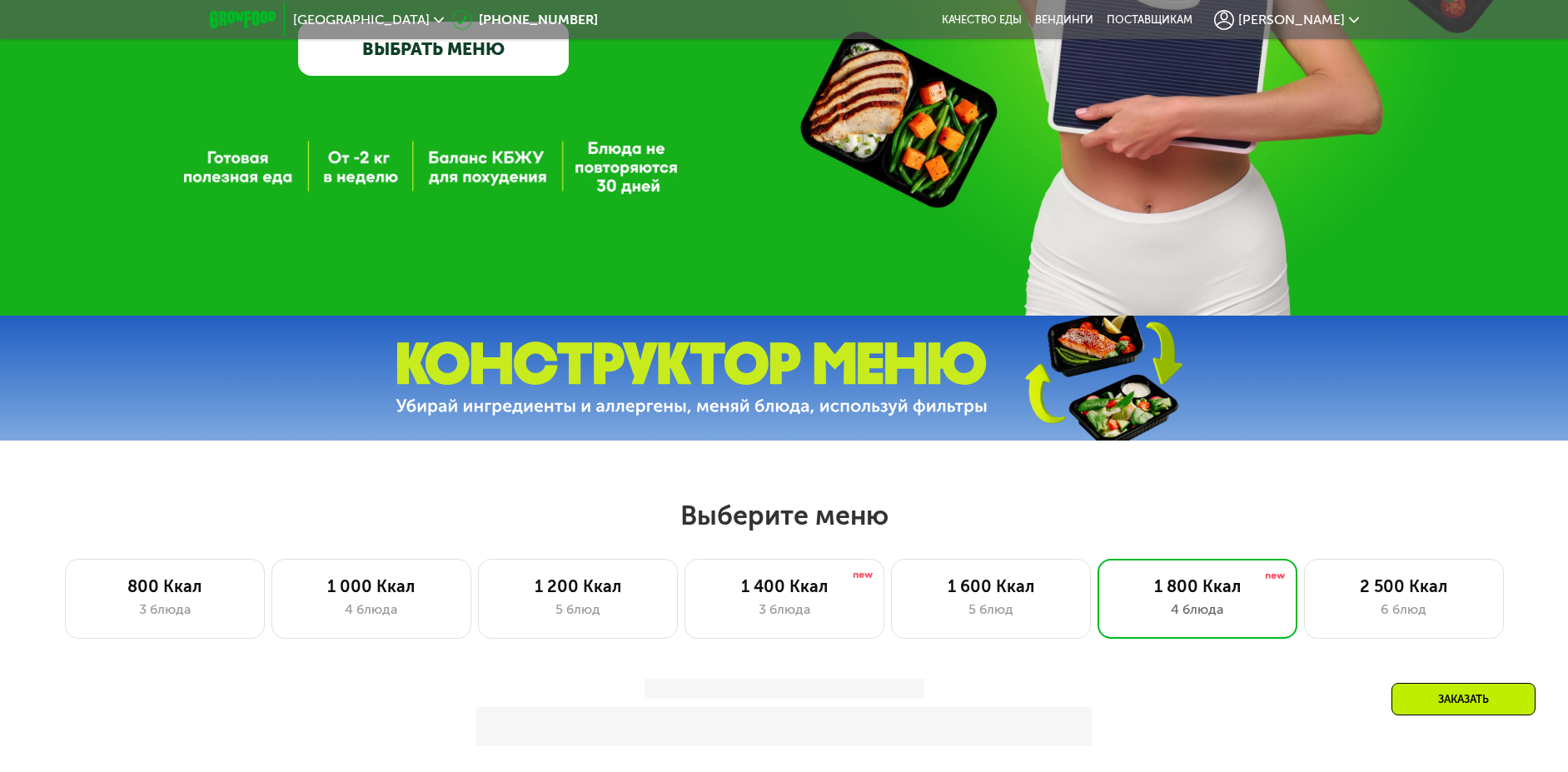
click at [238, 16] on img at bounding box center [243, 20] width 66 height 18
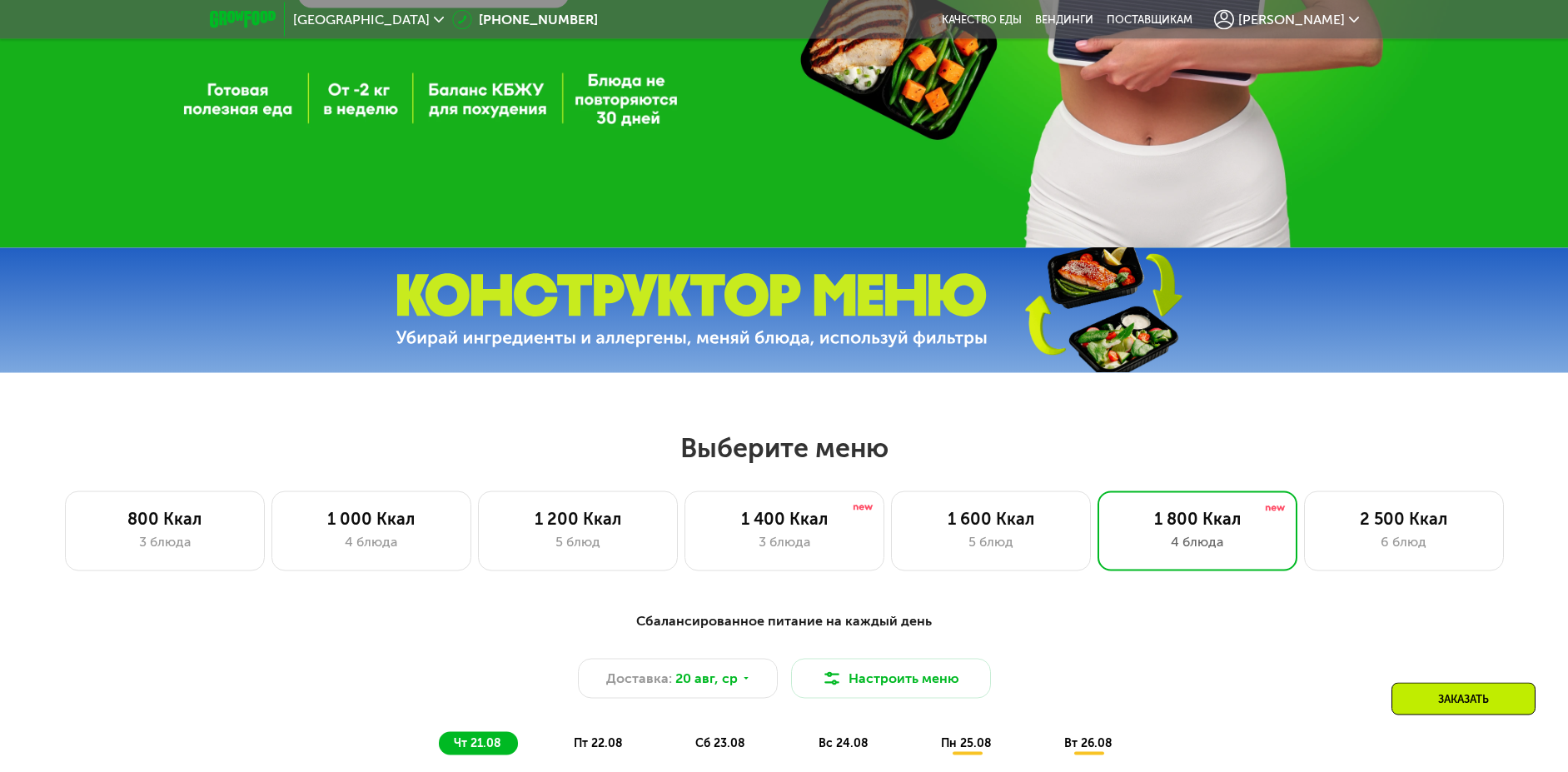
scroll to position [340, 0]
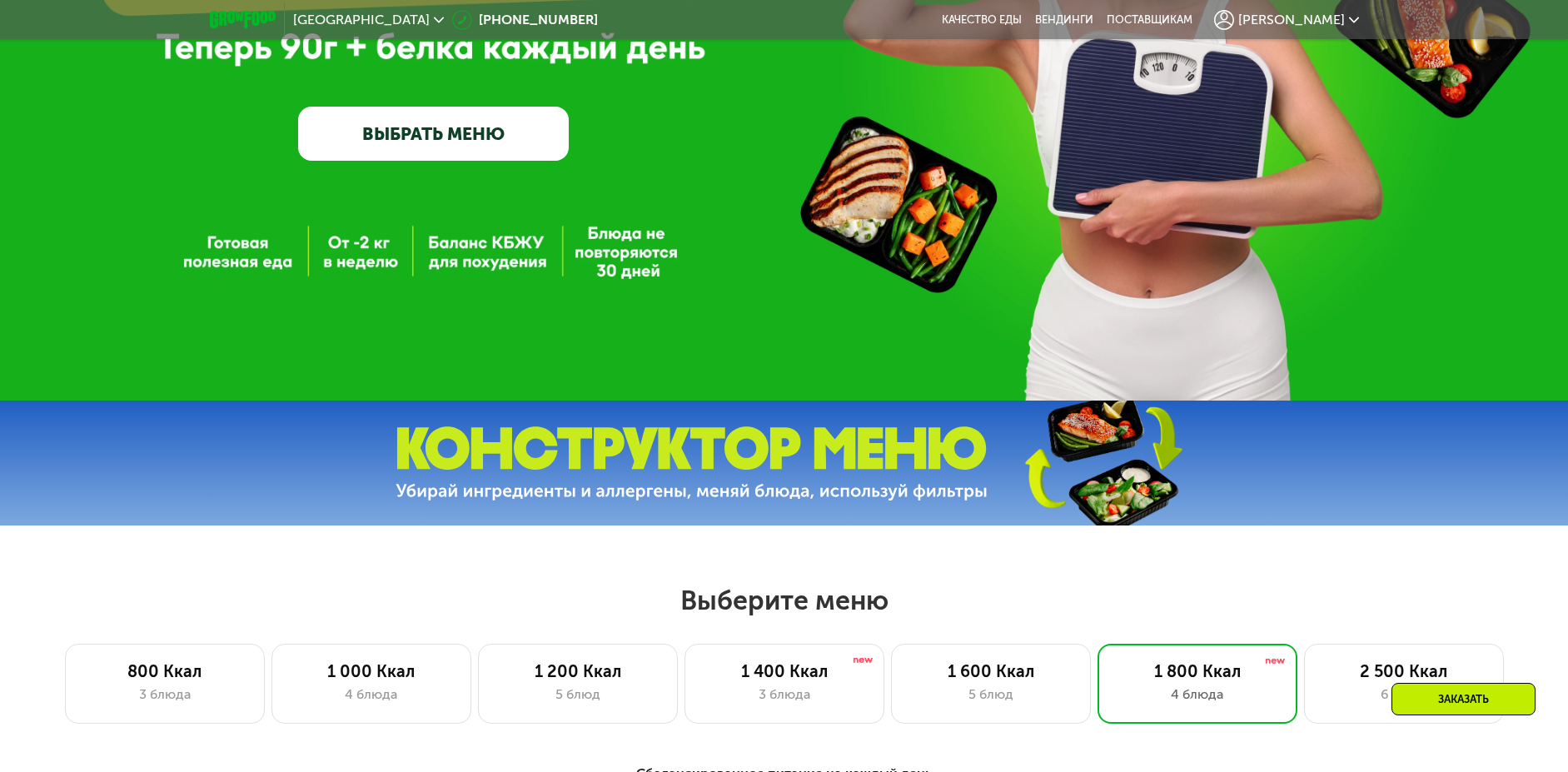
click at [780, 519] on div at bounding box center [784, 464] width 1568 height 125
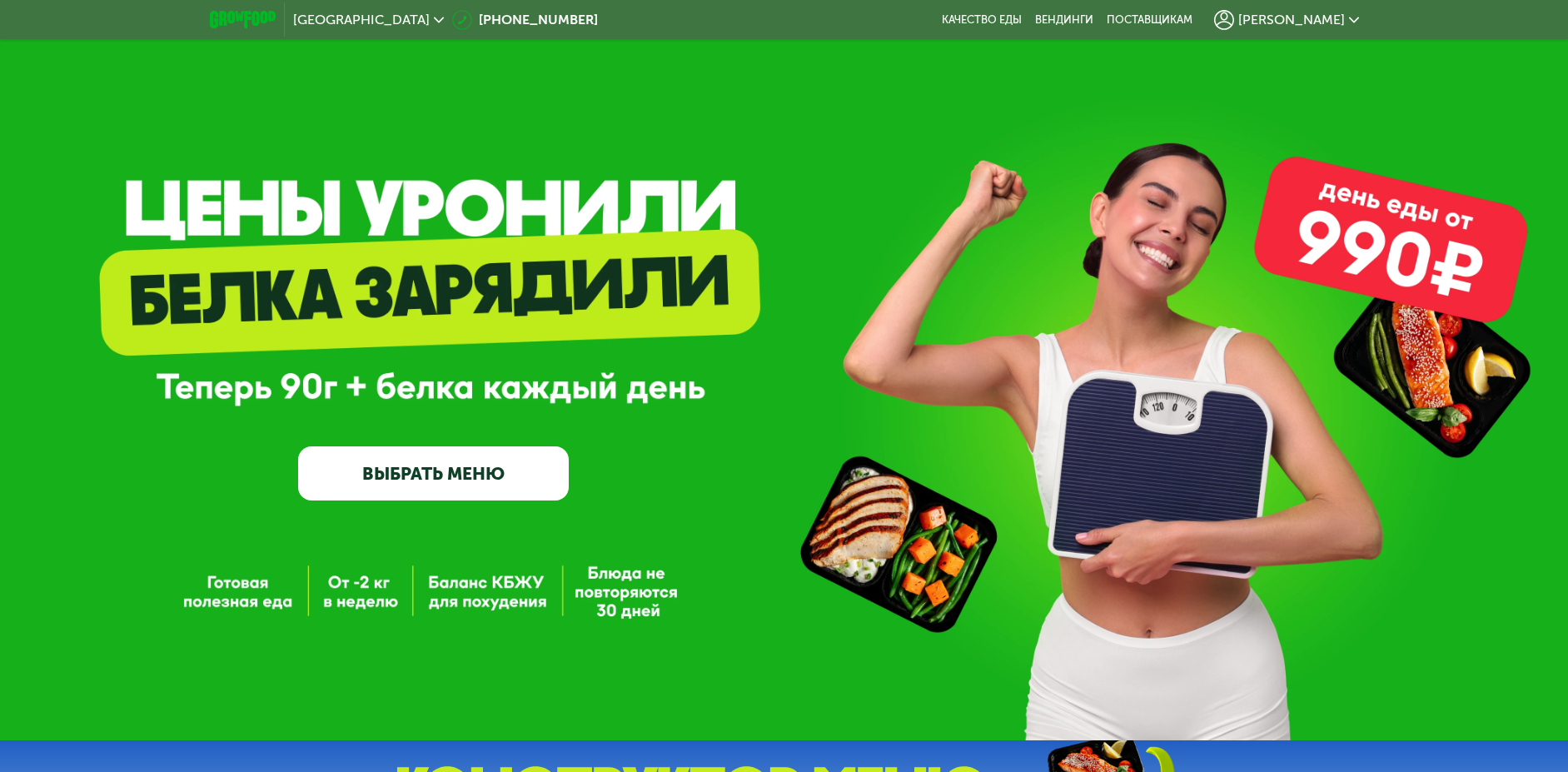
click at [424, 480] on link "ВЫБРАТЬ МЕНЮ" at bounding box center [434, 474] width 271 height 54
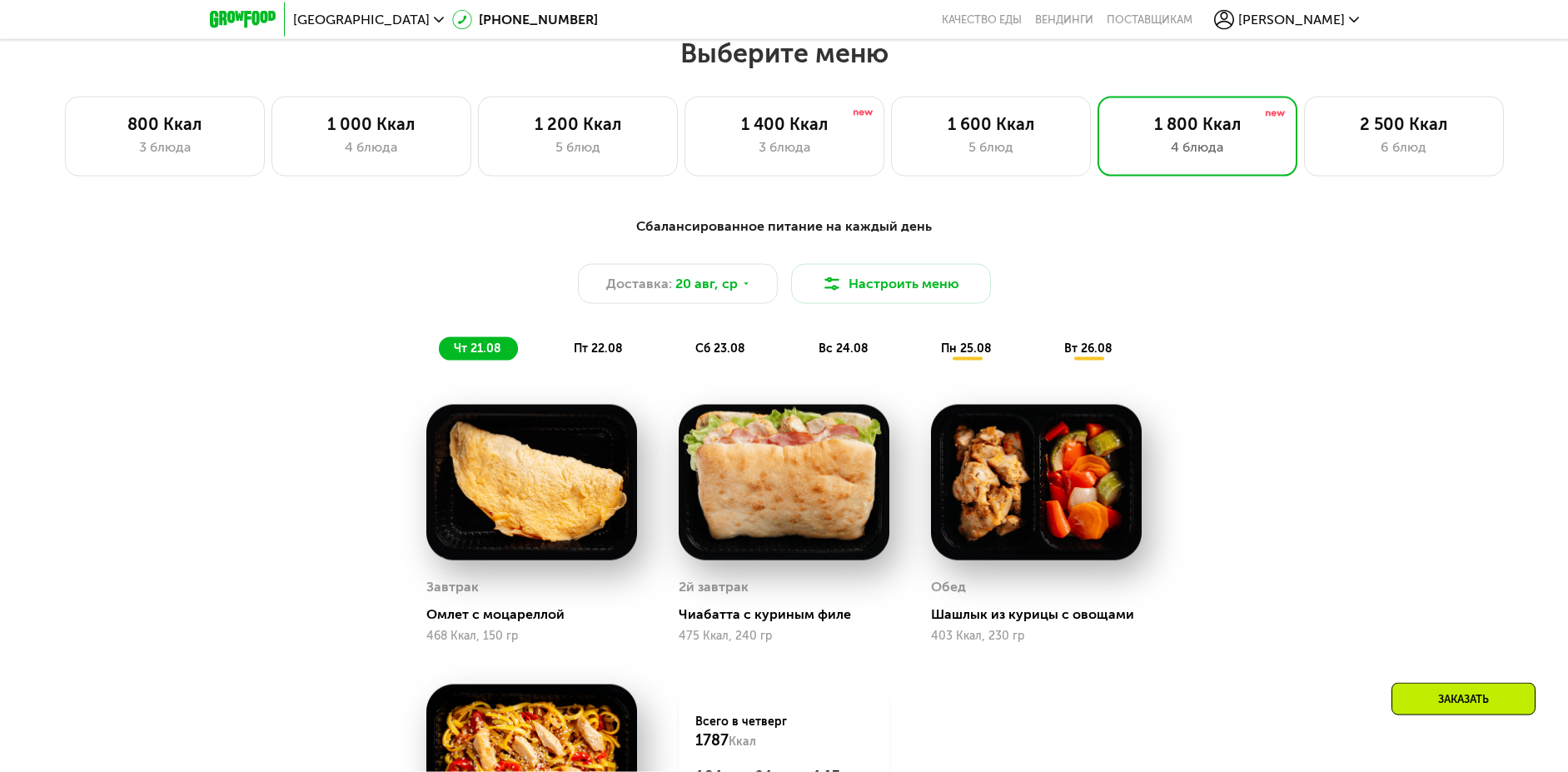
scroll to position [891, 0]
